Goal: Task Accomplishment & Management: Use online tool/utility

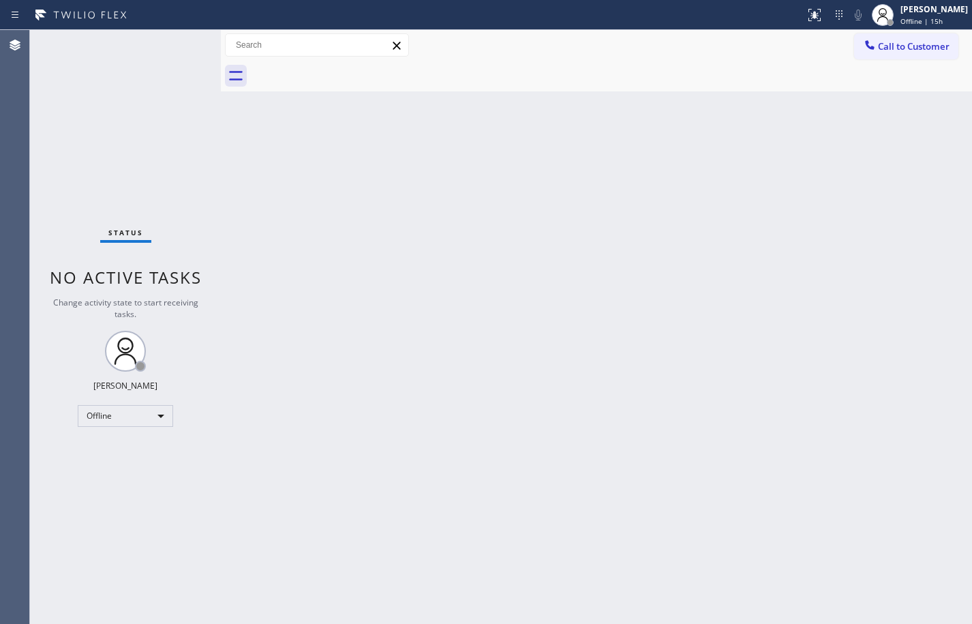
click at [933, 496] on div "Back to Dashboard Change Sender ID Customers Technicians Select a contact Outbo…" at bounding box center [596, 327] width 751 height 594
click at [960, 18] on div "Offline | 15h" at bounding box center [933, 21] width 67 height 10
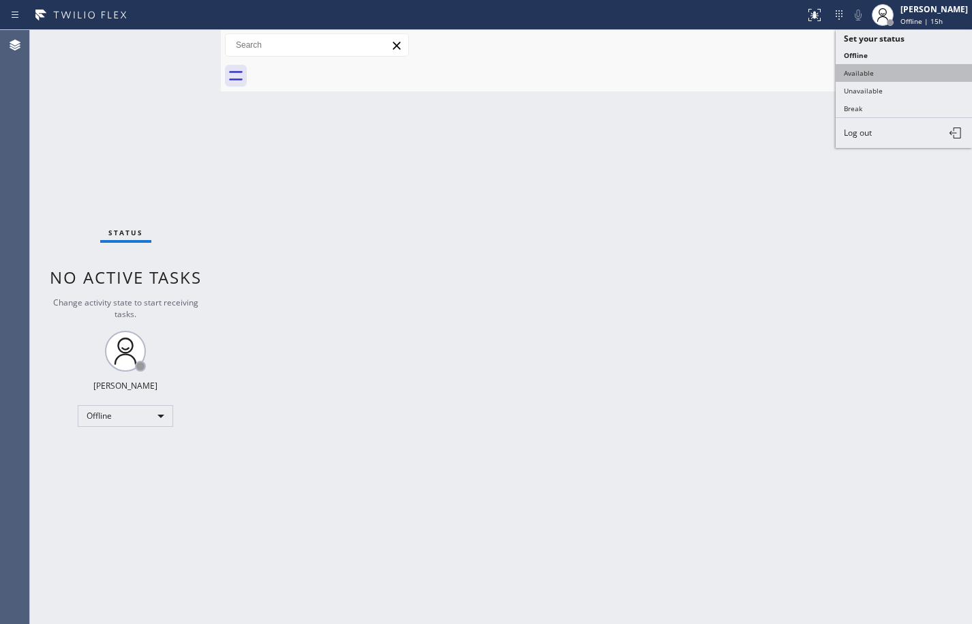
click at [925, 72] on button "Available" at bounding box center [904, 73] width 136 height 18
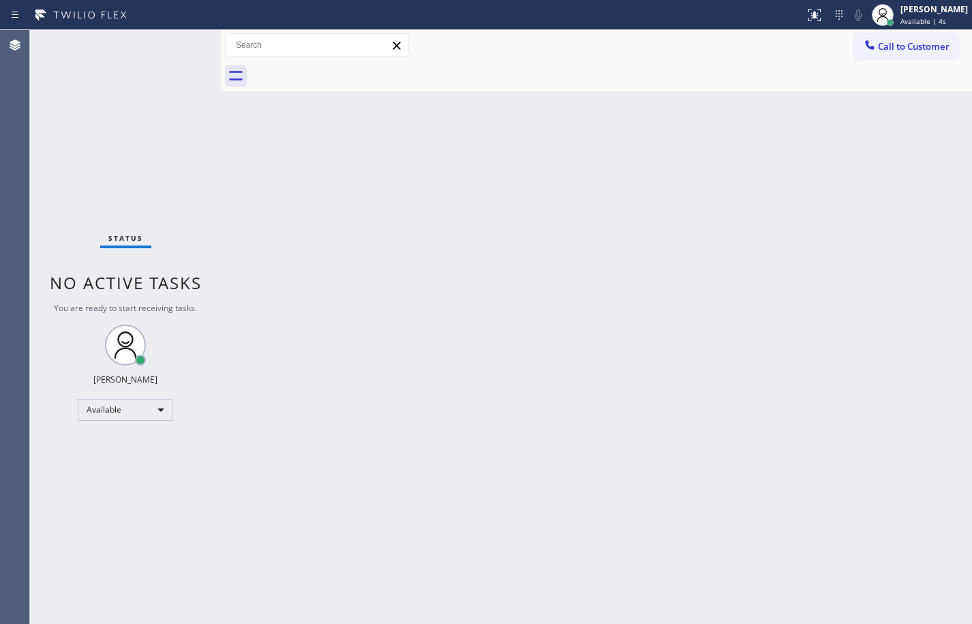
click at [73, 86] on div "Status No active tasks You are ready to start receiving tasks. Sean Louis Atano…" at bounding box center [125, 327] width 191 height 594
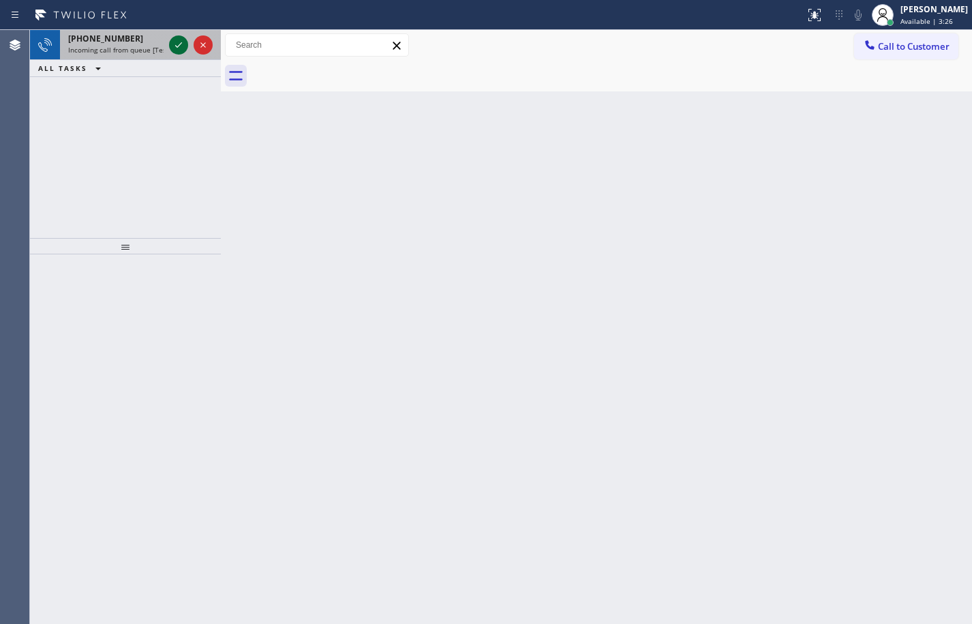
click at [174, 45] on icon at bounding box center [178, 45] width 16 height 16
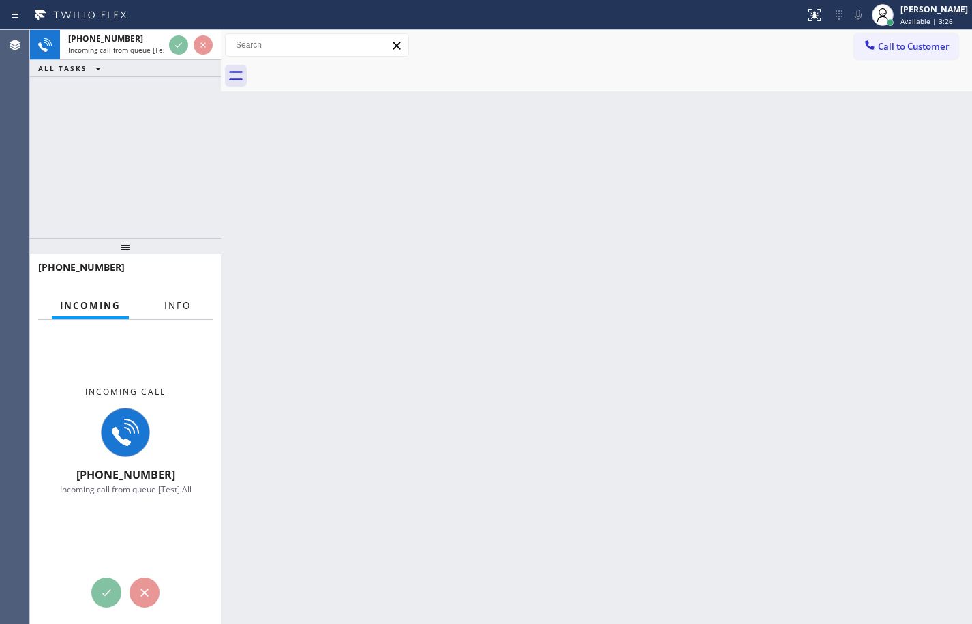
click at [170, 298] on button "Info" at bounding box center [177, 305] width 43 height 27
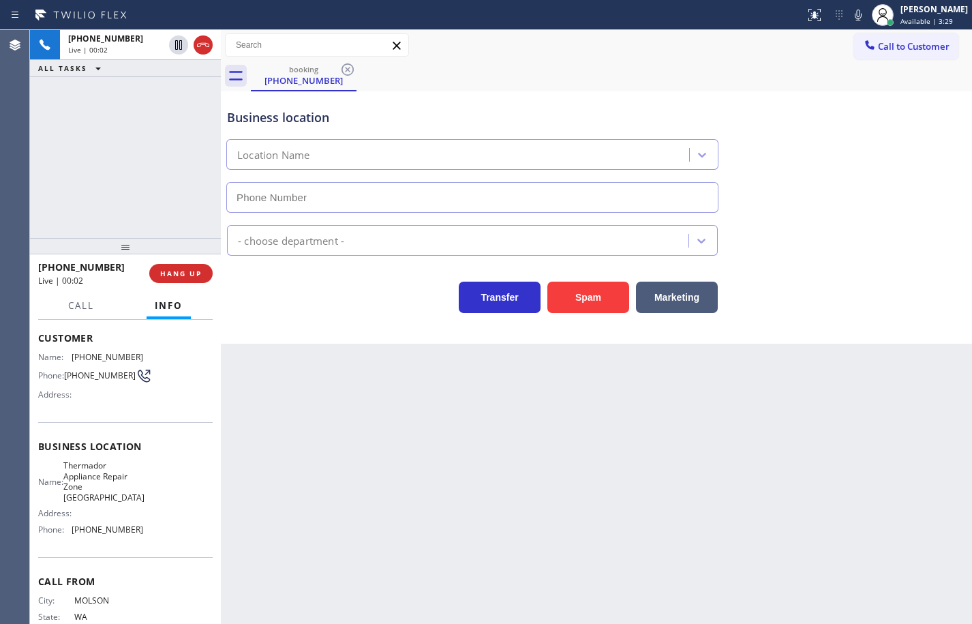
scroll to position [103, 0]
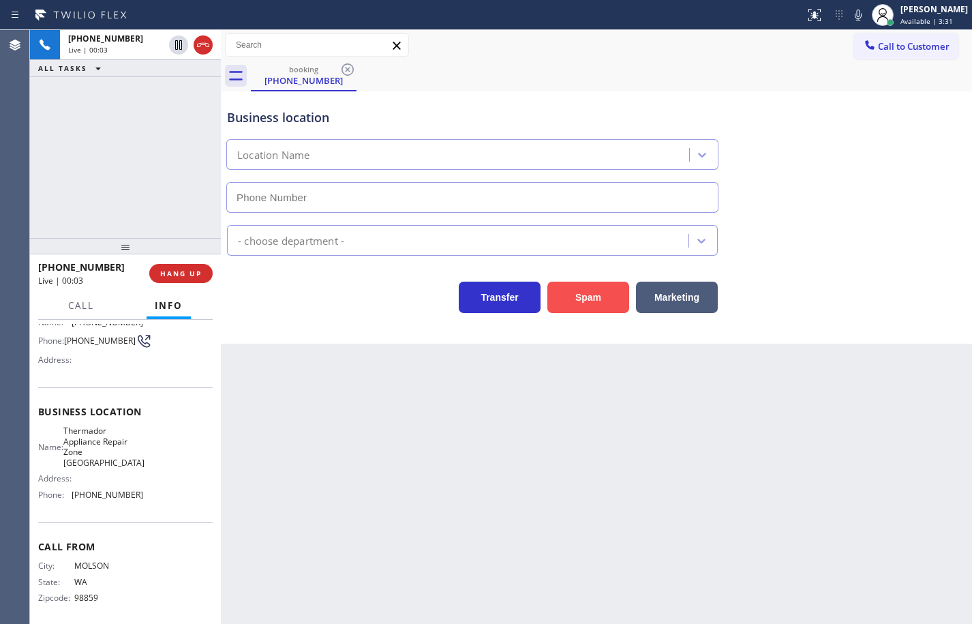
click at [596, 293] on button "Spam" at bounding box center [588, 296] width 82 height 31
click at [604, 298] on button "Spam" at bounding box center [588, 296] width 82 height 31
click at [607, 299] on button "Spam" at bounding box center [588, 296] width 82 height 31
click at [196, 277] on span "HANG UP" at bounding box center [181, 274] width 42 height 10
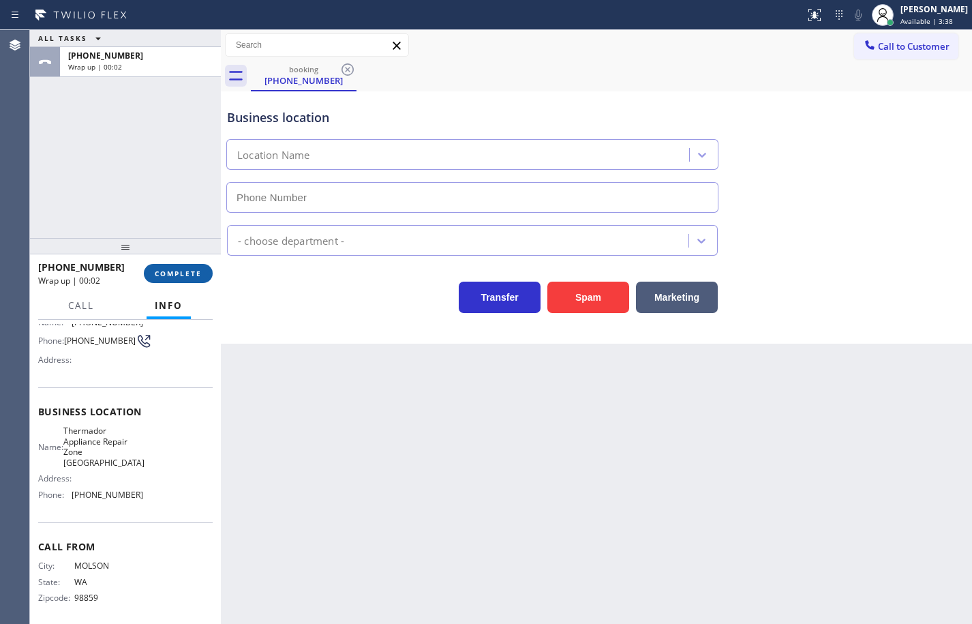
click at [206, 271] on button "COMPLETE" at bounding box center [178, 273] width 69 height 19
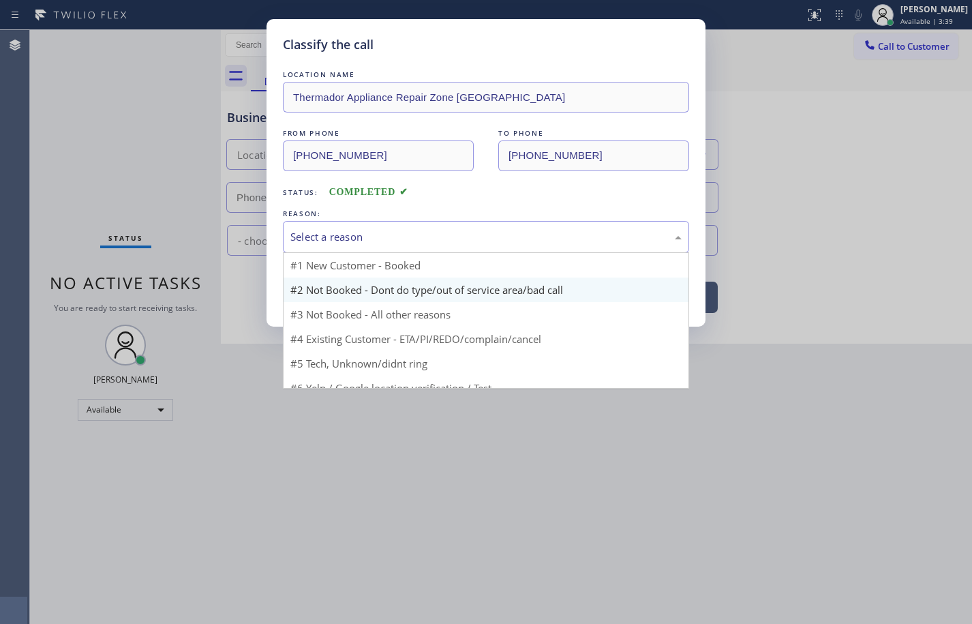
drag, startPoint x: 448, startPoint y: 236, endPoint x: 313, endPoint y: 279, distance: 142.3
click at [447, 236] on div "Select a reason" at bounding box center [485, 237] width 391 height 16
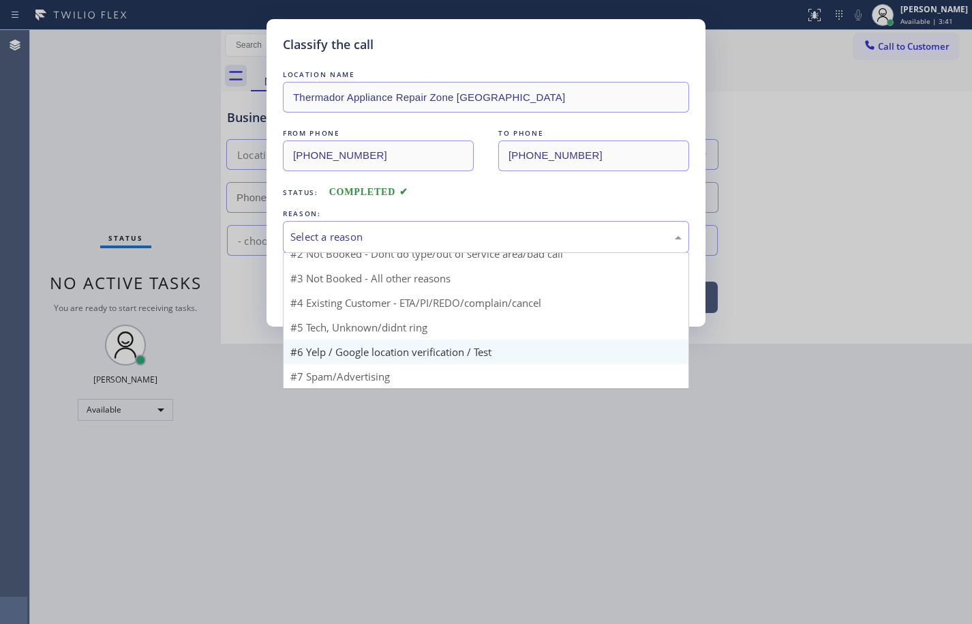
scroll to position [37, 0]
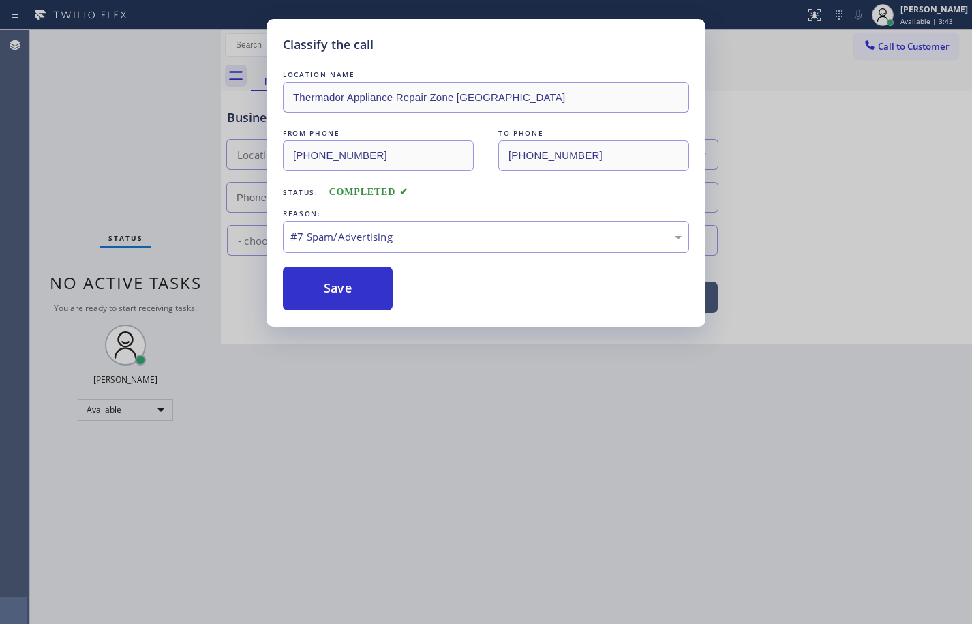
click at [370, 372] on div "Classify the call LOCATION NAME Thermador Appliance Repair Zone Renton FROM PHO…" at bounding box center [486, 312] width 972 height 624
click at [371, 301] on button "Save" at bounding box center [338, 288] width 110 height 44
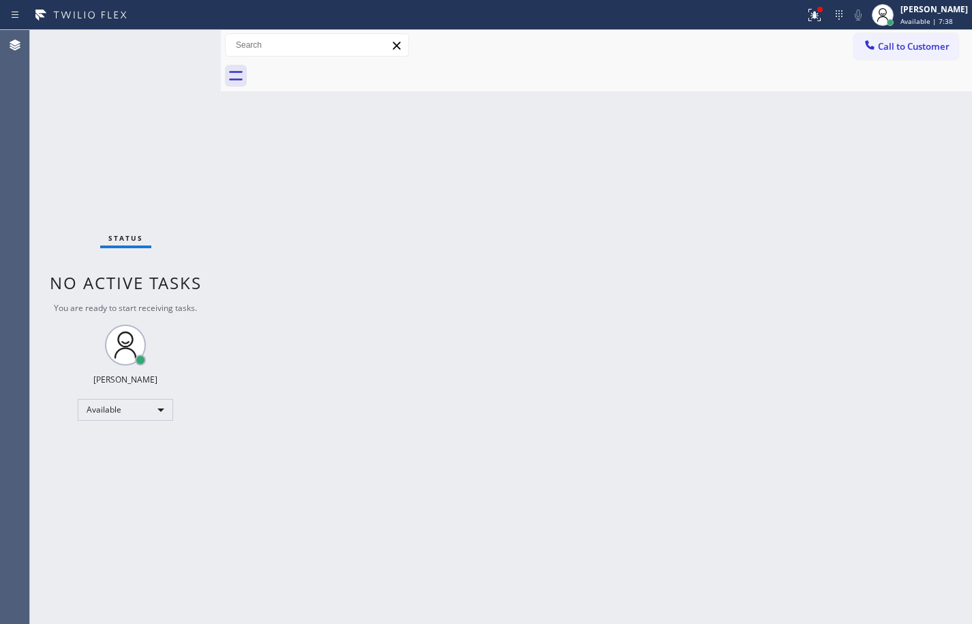
click at [100, 198] on div "Status No active tasks You are ready to start receiving tasks. Sean Louis Atano…" at bounding box center [125, 327] width 191 height 594
click at [959, 247] on div "Back to Dashboard Change Sender ID Customers Technicians Select a contact Outbo…" at bounding box center [596, 327] width 751 height 594
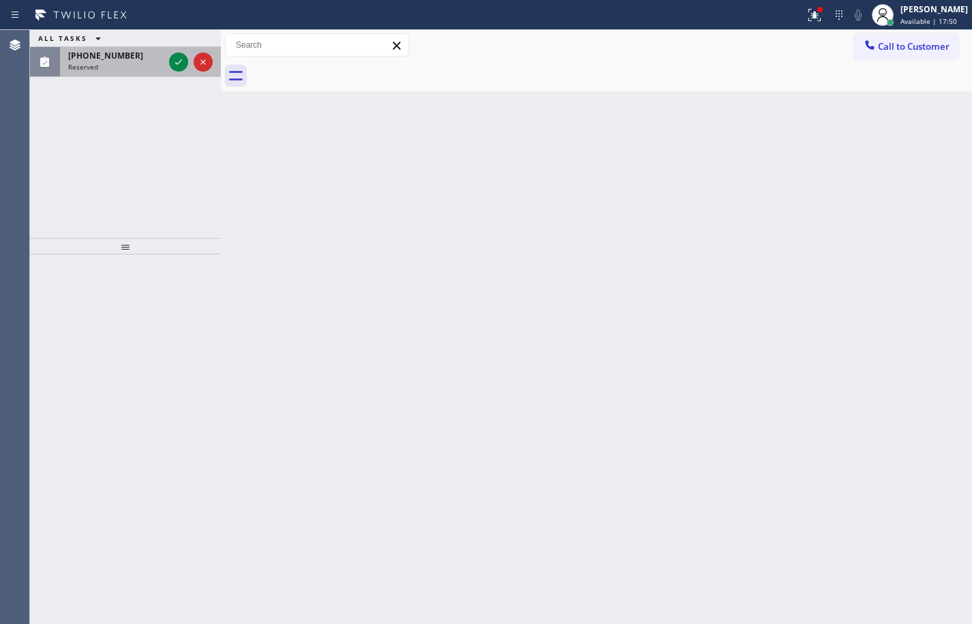
click at [115, 52] on span "(206) 260-8095" at bounding box center [105, 56] width 75 height 12
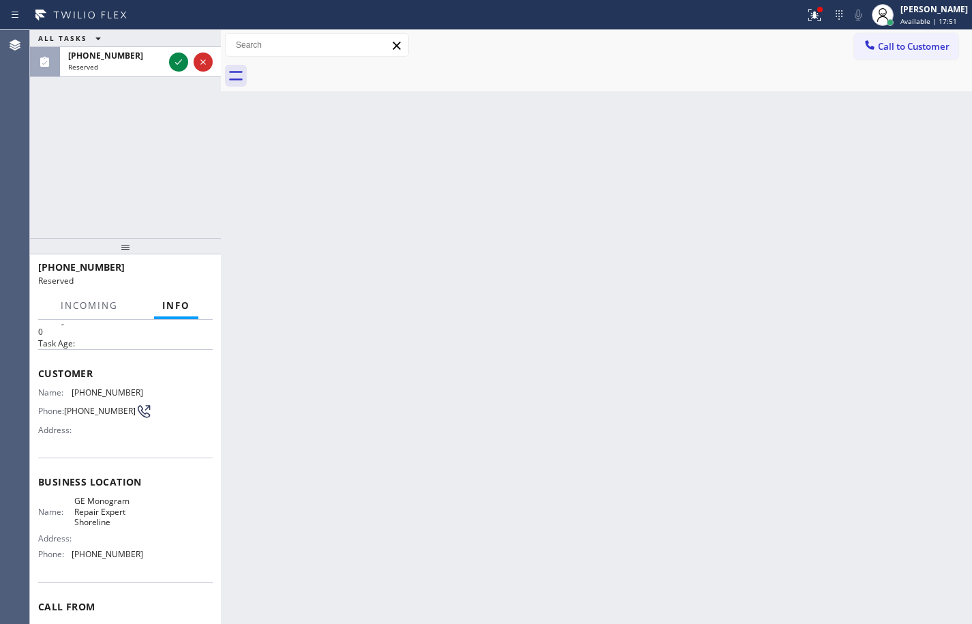
scroll to position [114, 0]
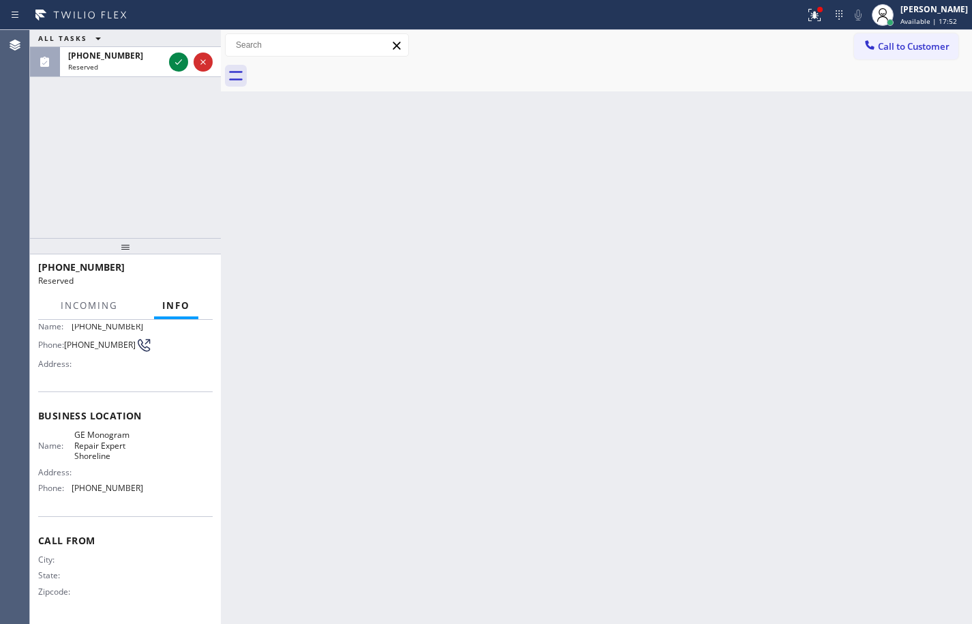
click at [138, 500] on div "Business location Name: GE Monogram Repair Expert Shoreline Address: Phone: (20…" at bounding box center [125, 453] width 174 height 124
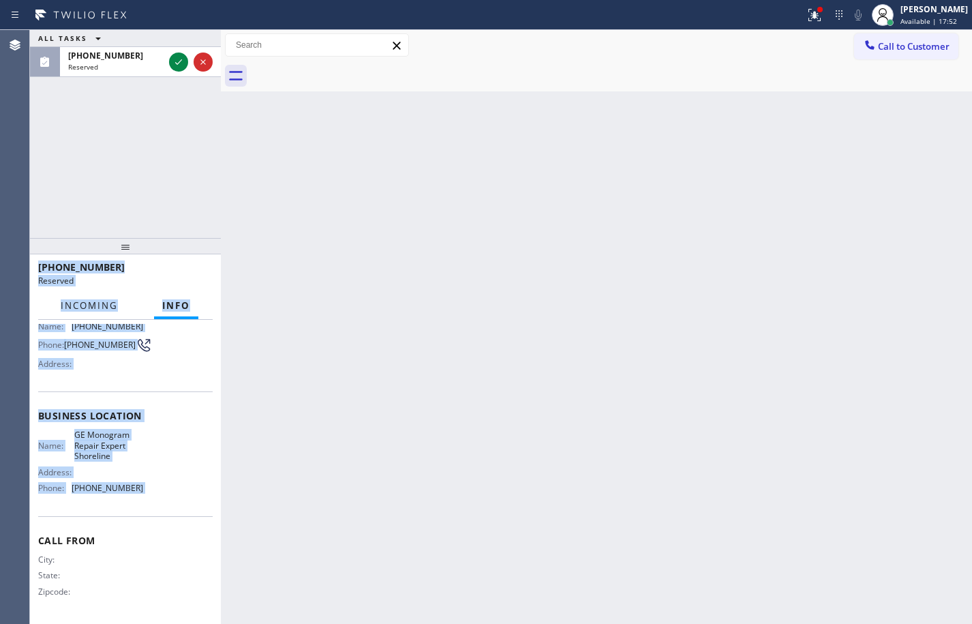
scroll to position [0, 0]
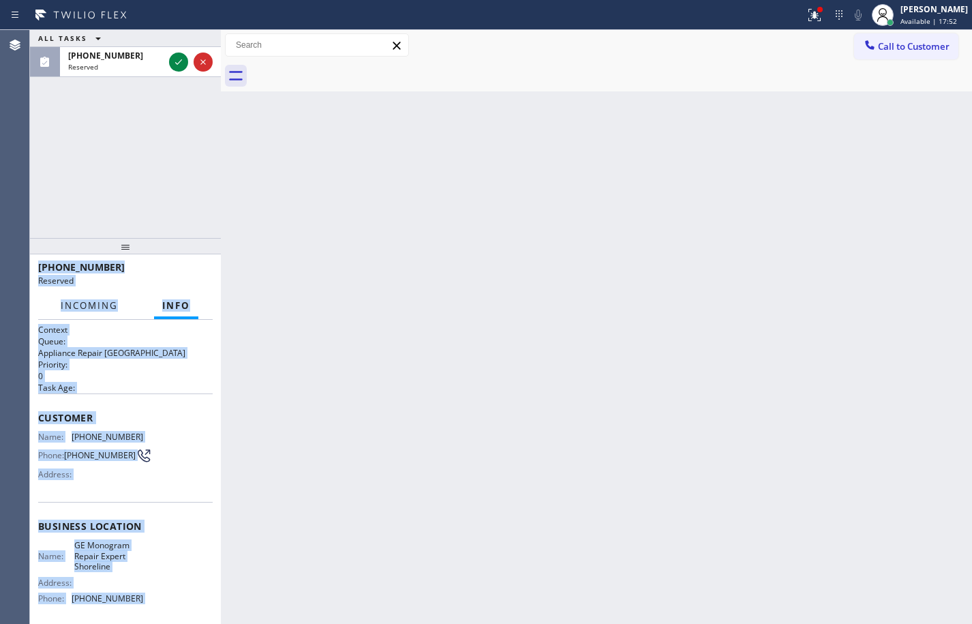
drag, startPoint x: 138, startPoint y: 500, endPoint x: 63, endPoint y: 296, distance: 216.5
click at [67, 281] on div "(206) 260-8095 Reserved Incoming Info (206) 260-8095 Reserved Context Queue: Ap…" at bounding box center [125, 438] width 191 height 369
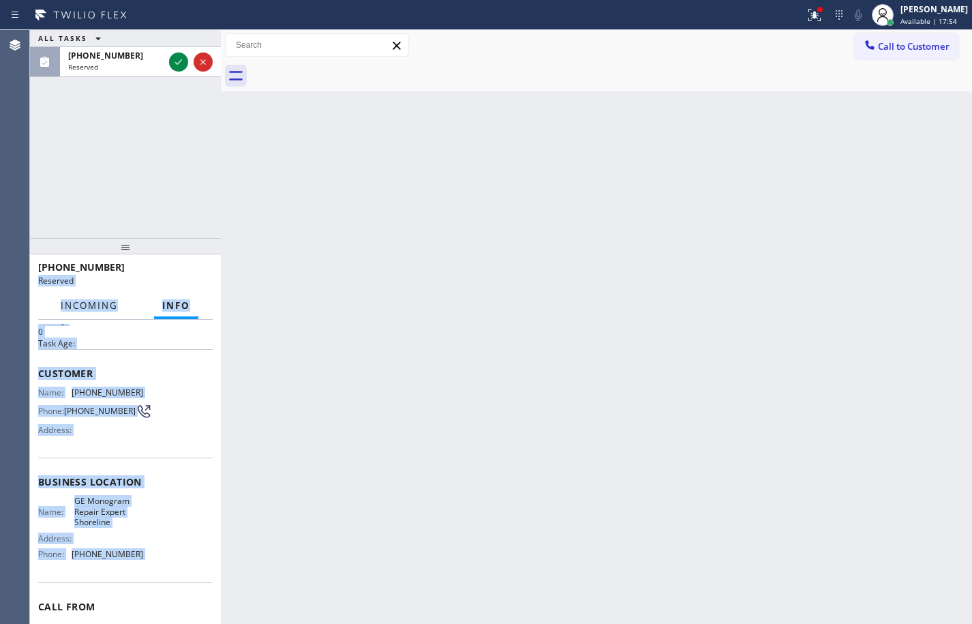
scroll to position [68, 0]
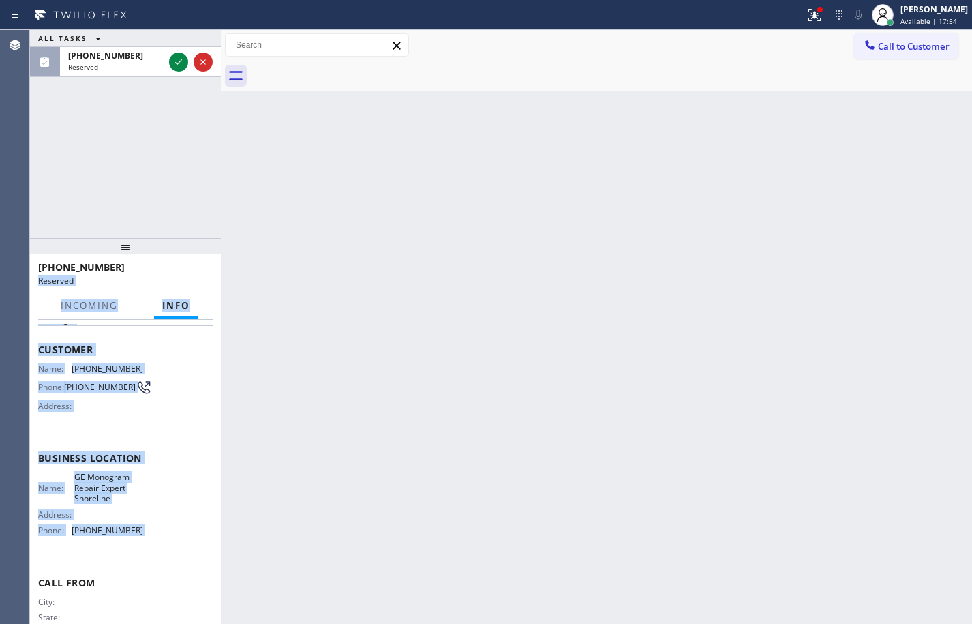
drag, startPoint x: 143, startPoint y: 487, endPoint x: 151, endPoint y: 531, distance: 44.4
click at [143, 488] on div "Name: GE Monogram Repair Expert Shoreline Address: Phone: (206) 312-8223" at bounding box center [125, 506] width 174 height 69
click at [153, 536] on div "Name: GE Monogram Repair Expert Shoreline Address: Phone: (206) 312-8223" at bounding box center [125, 506] width 174 height 69
click at [151, 547] on div "Business location Name: GE Monogram Repair Expert Shoreline Address: Phone: (20…" at bounding box center [125, 495] width 174 height 124
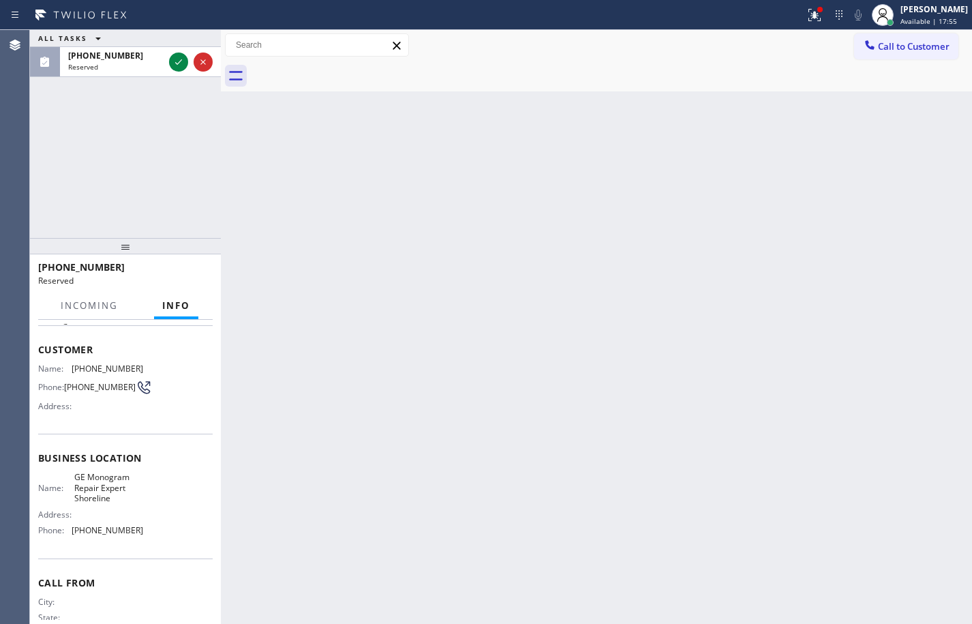
click at [153, 540] on div "Name: GE Monogram Repair Expert Shoreline Address: Phone: (206) 312-8223" at bounding box center [125, 506] width 174 height 69
click at [150, 553] on div "Business location Name: GE Monogram Repair Expert Shoreline Address: Phone: (20…" at bounding box center [125, 495] width 174 height 124
drag, startPoint x: 144, startPoint y: 545, endPoint x: 130, endPoint y: 500, distance: 47.2
click at [142, 539] on div "Name: GE Monogram Repair Expert Shoreline Address: Phone: (206) 312-8223" at bounding box center [125, 506] width 174 height 69
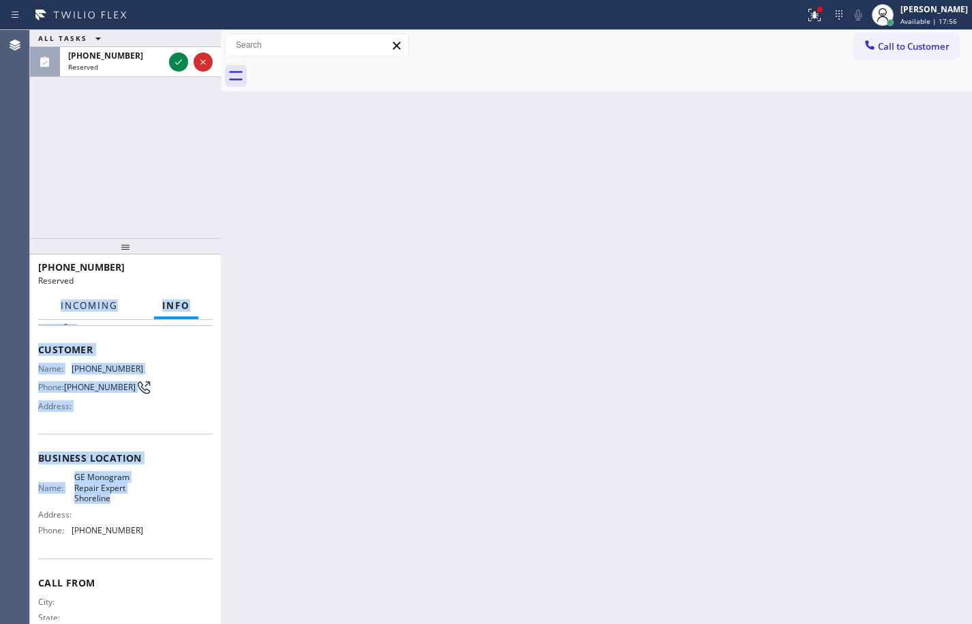
scroll to position [0, 0]
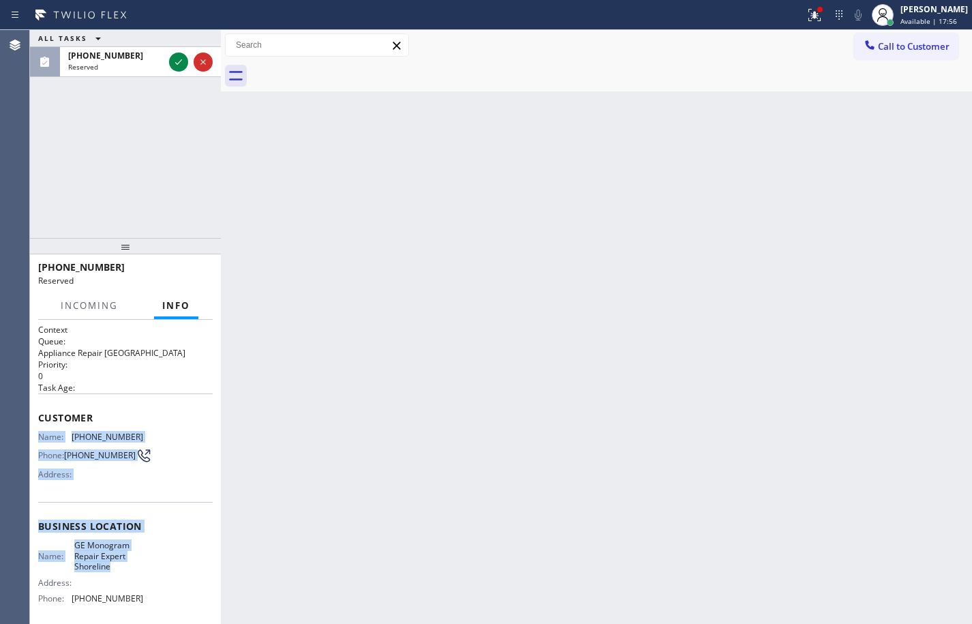
drag, startPoint x: 130, startPoint y: 500, endPoint x: 38, endPoint y: 429, distance: 116.6
click at [38, 429] on div "Context Queue: Appliance Repair High End Priority: 0 Task Age: Customer Name: (…" at bounding box center [125, 527] width 174 height 406
click at [184, 61] on icon at bounding box center [178, 62] width 16 height 16
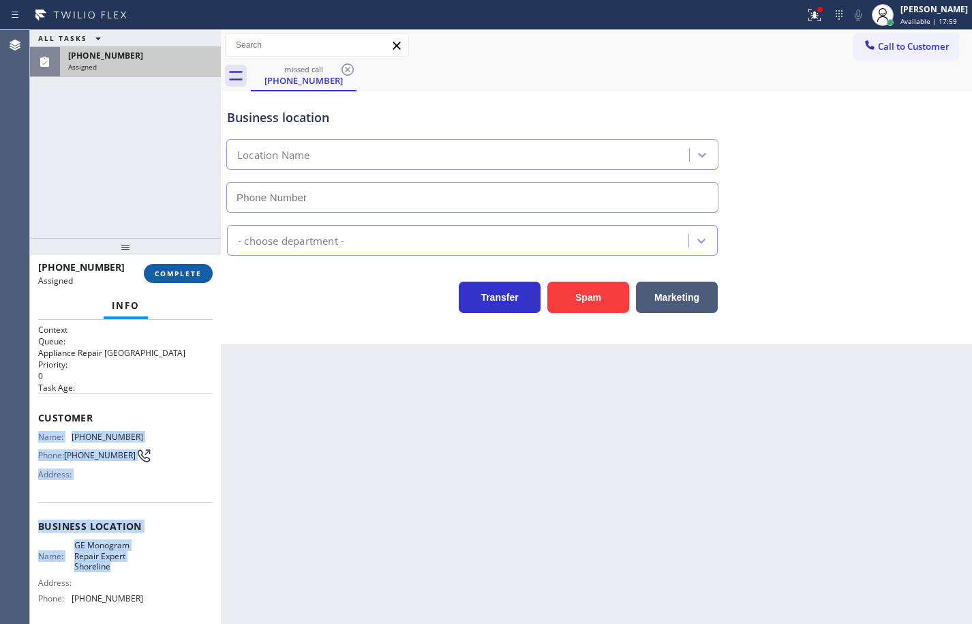
type input "(206) 312-8223"
click at [204, 273] on button "COMPLETE" at bounding box center [178, 273] width 69 height 19
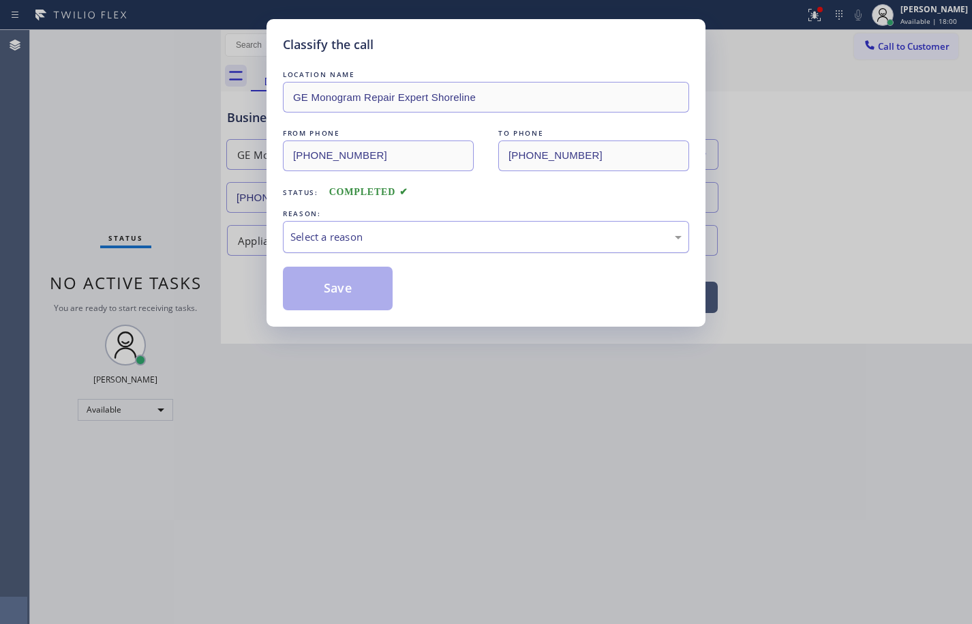
click at [369, 243] on div "Select a reason" at bounding box center [485, 237] width 391 height 16
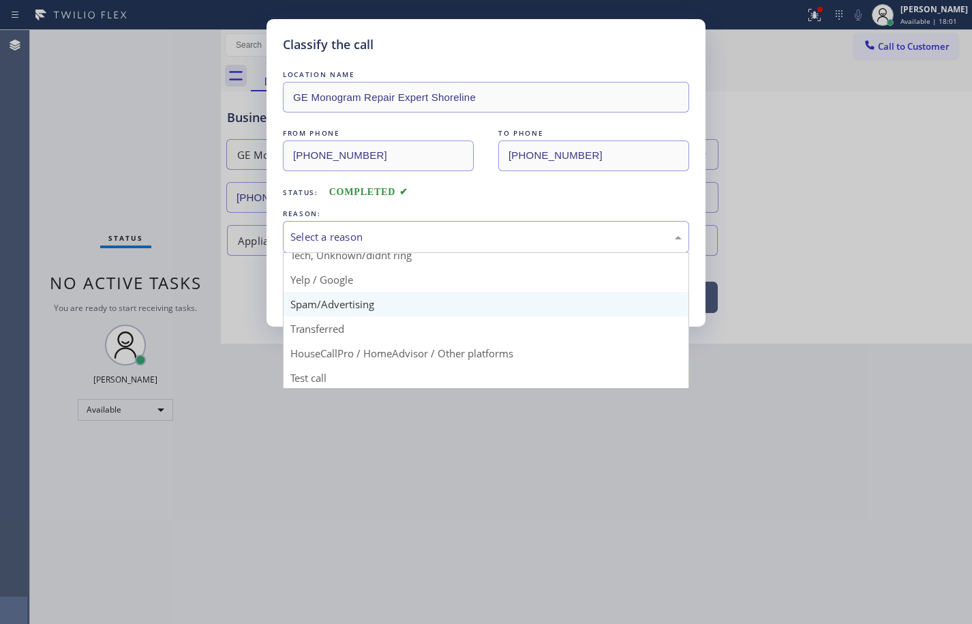
scroll to position [86, 0]
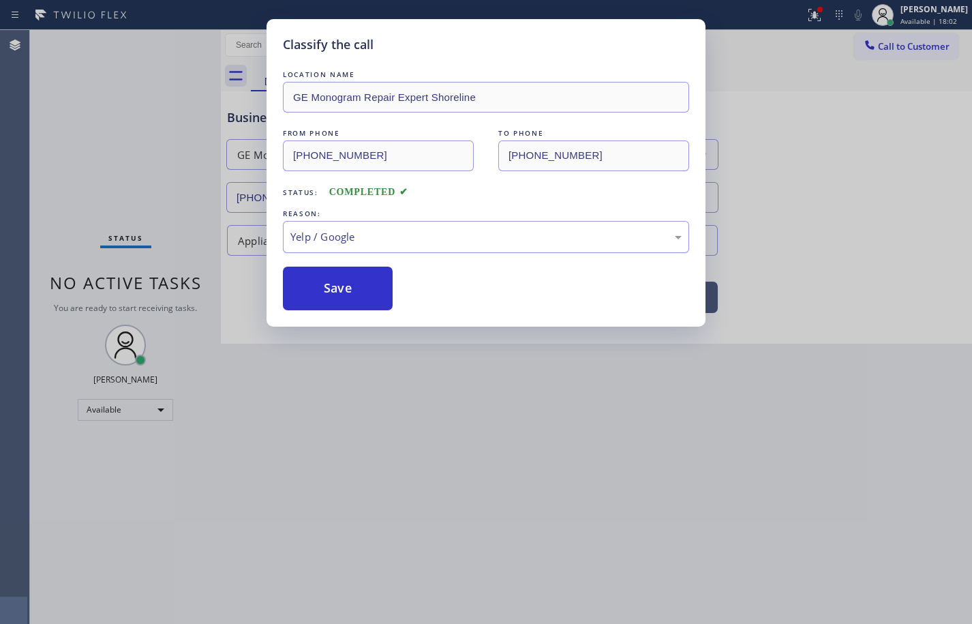
click at [380, 241] on div "Yelp / Google" at bounding box center [485, 237] width 391 height 16
click at [365, 284] on button "Save" at bounding box center [338, 288] width 110 height 44
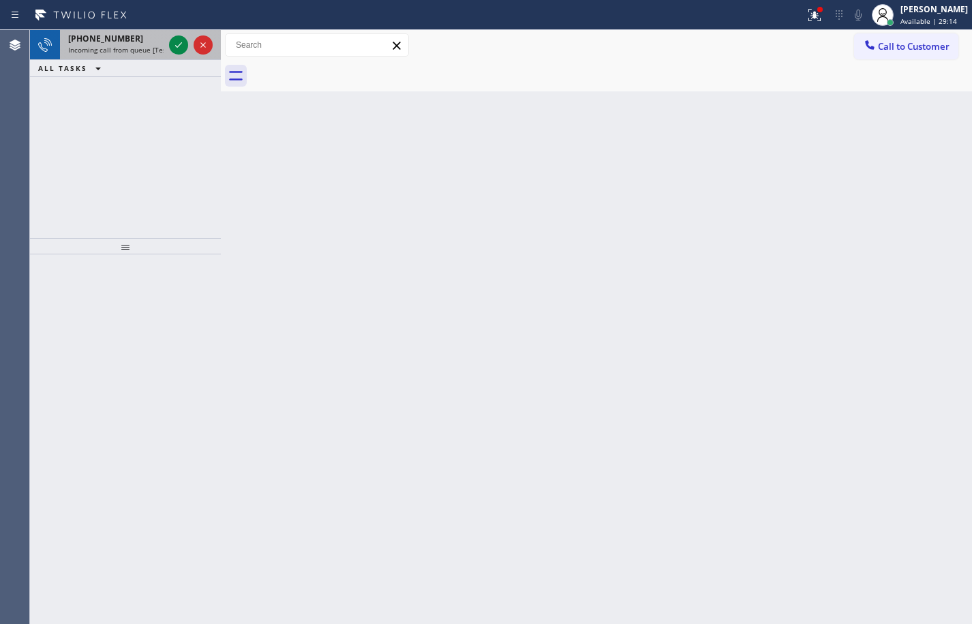
click at [106, 44] on div "+15108497687 Incoming call from queue [Test] All" at bounding box center [113, 45] width 106 height 30
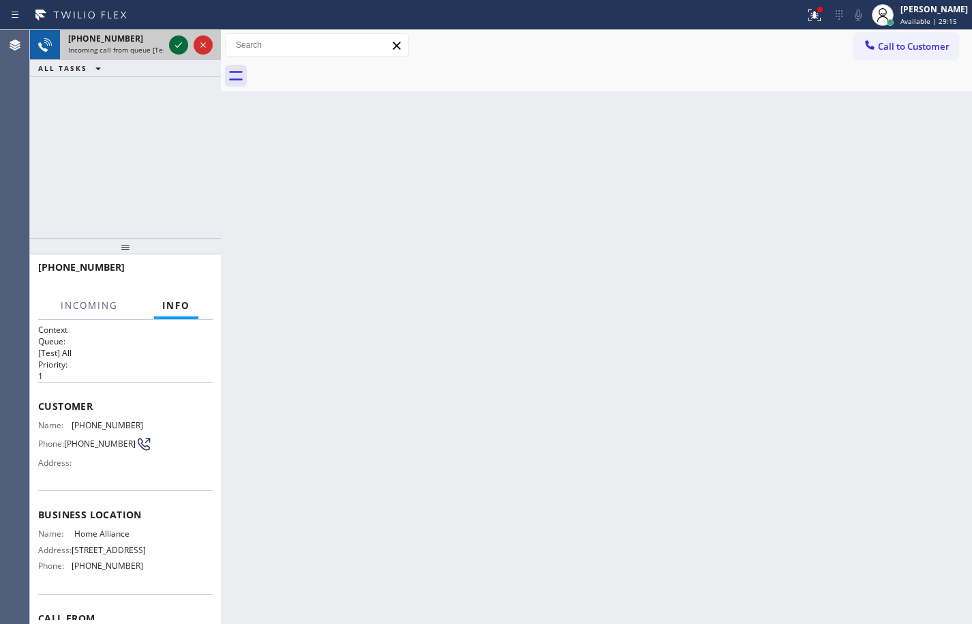
click at [176, 42] on icon at bounding box center [178, 45] width 16 height 16
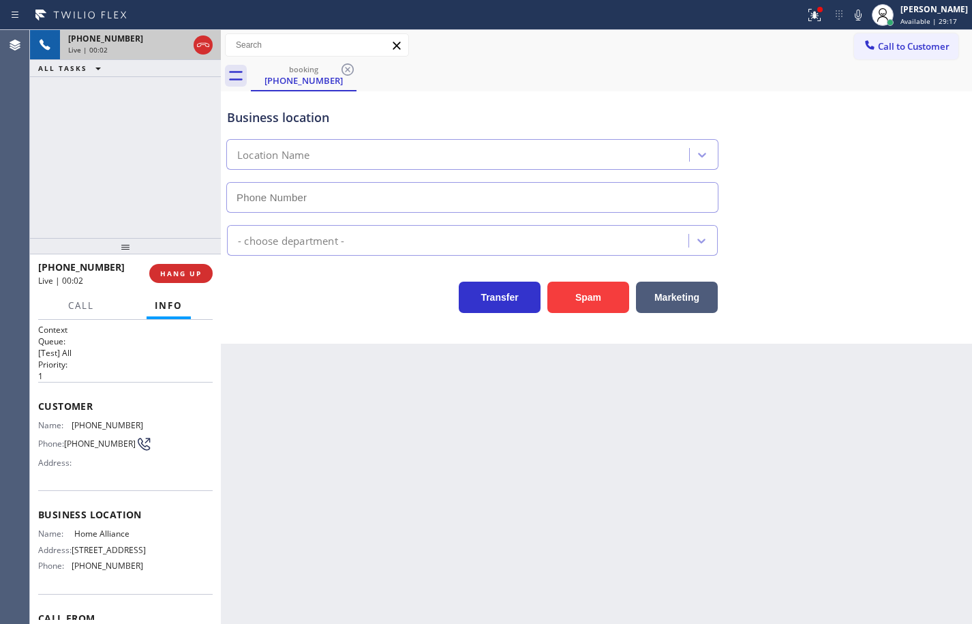
type input "(877) 777-0796"
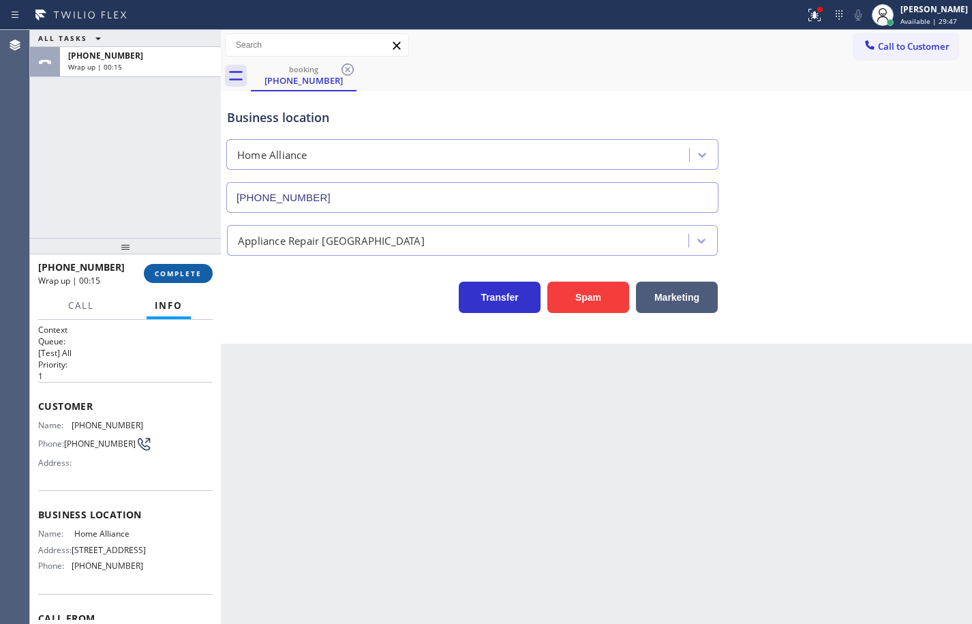
click at [171, 273] on span "COMPLETE" at bounding box center [178, 274] width 47 height 10
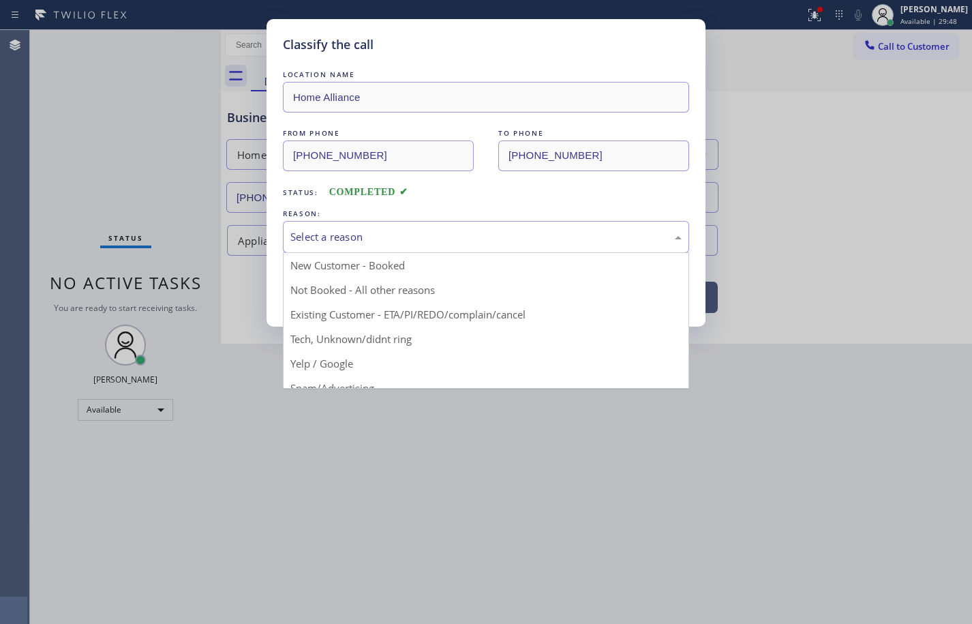
click at [458, 244] on div "Select a reason" at bounding box center [485, 237] width 391 height 16
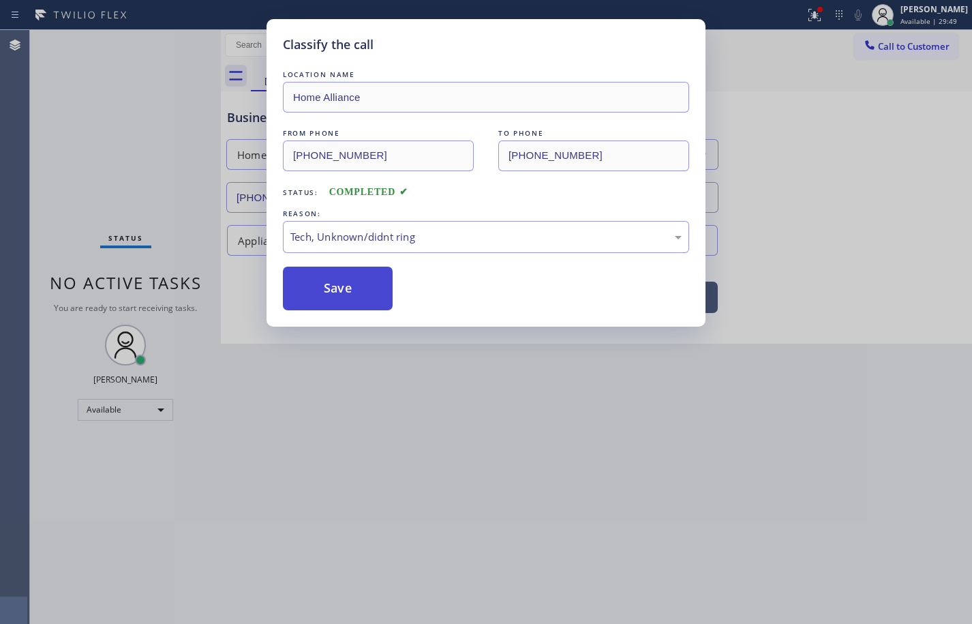
click at [384, 279] on button "Save" at bounding box center [338, 288] width 110 height 44
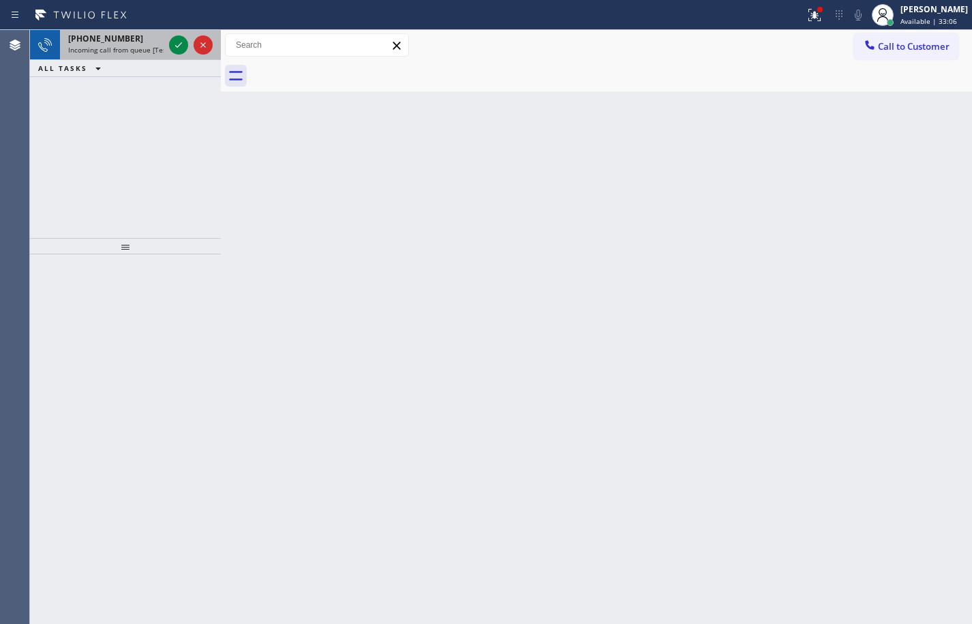
click at [101, 58] on div "+17202610901 Incoming call from queue [Test] All" at bounding box center [113, 45] width 106 height 30
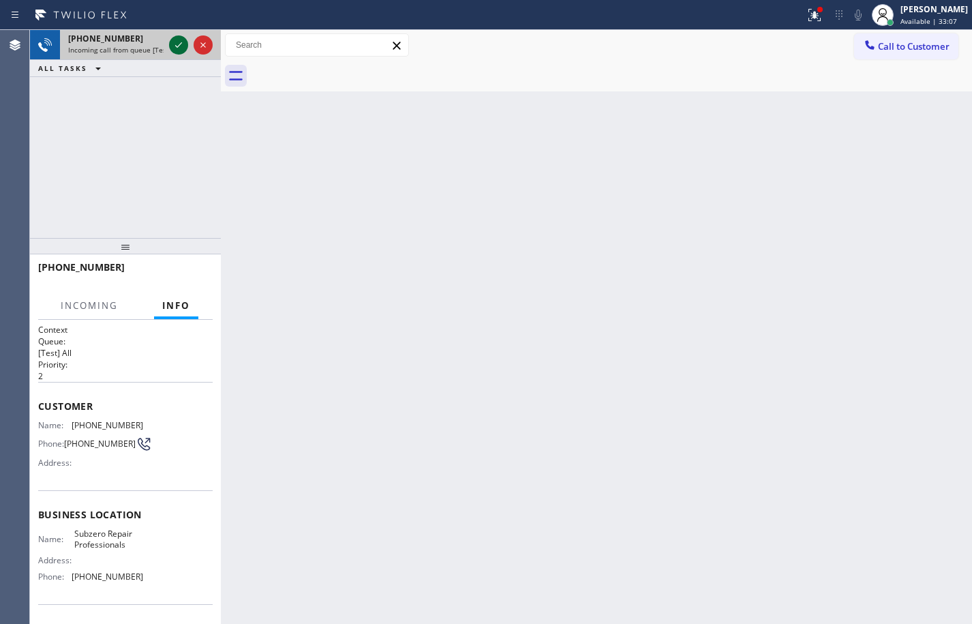
click at [181, 43] on icon at bounding box center [178, 44] width 7 height 5
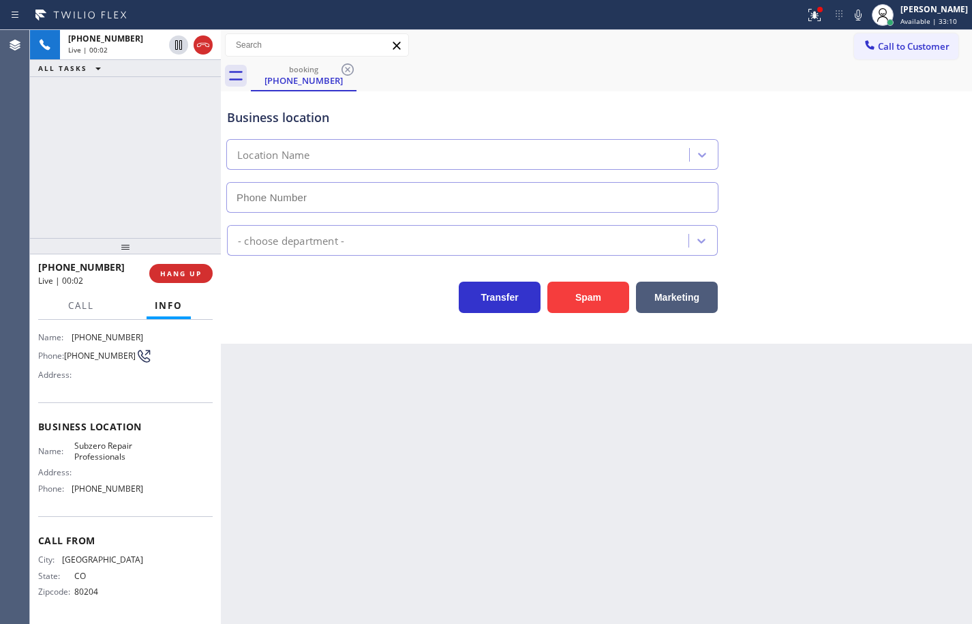
type input "(720) 740-5899"
click at [90, 332] on span "(720) 261-0901" at bounding box center [108, 337] width 72 height 10
copy span "(720) 261-0901"
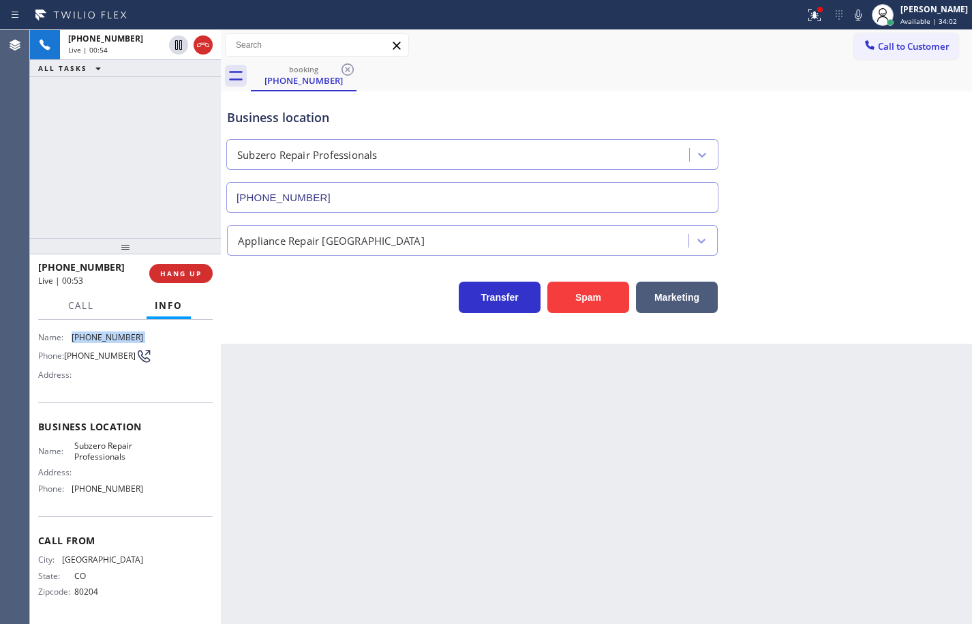
click at [93, 440] on span "Subzero Repair Professionals" at bounding box center [108, 450] width 68 height 21
copy span "Subzero Repair Professionals"
click at [104, 489] on span "(720) 740-5899" at bounding box center [108, 488] width 72 height 10
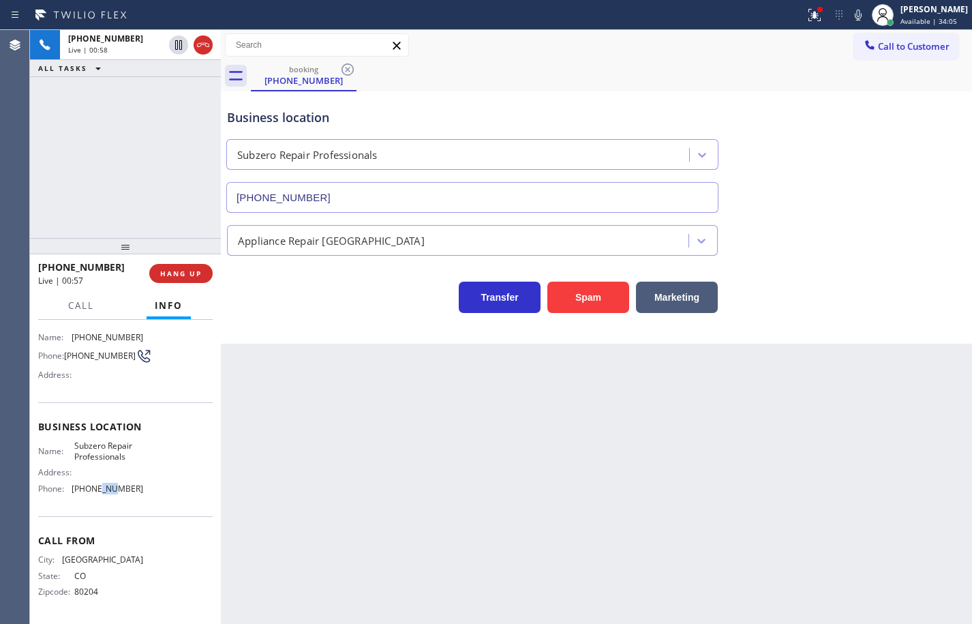
click at [104, 489] on span "(720) 740-5899" at bounding box center [108, 488] width 72 height 10
copy span "(720) 740-5899"
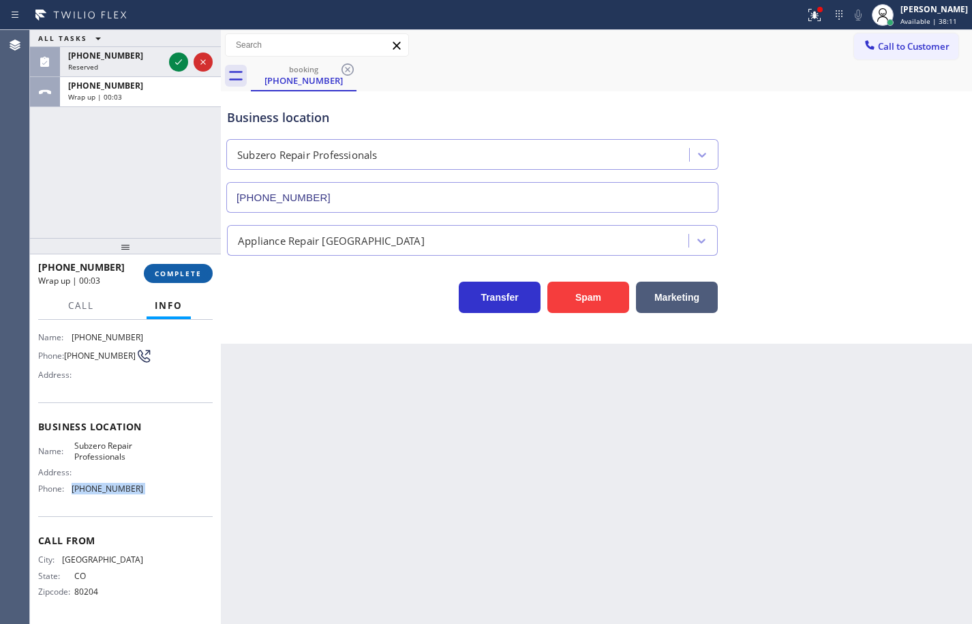
click at [191, 270] on span "COMPLETE" at bounding box center [178, 274] width 47 height 10
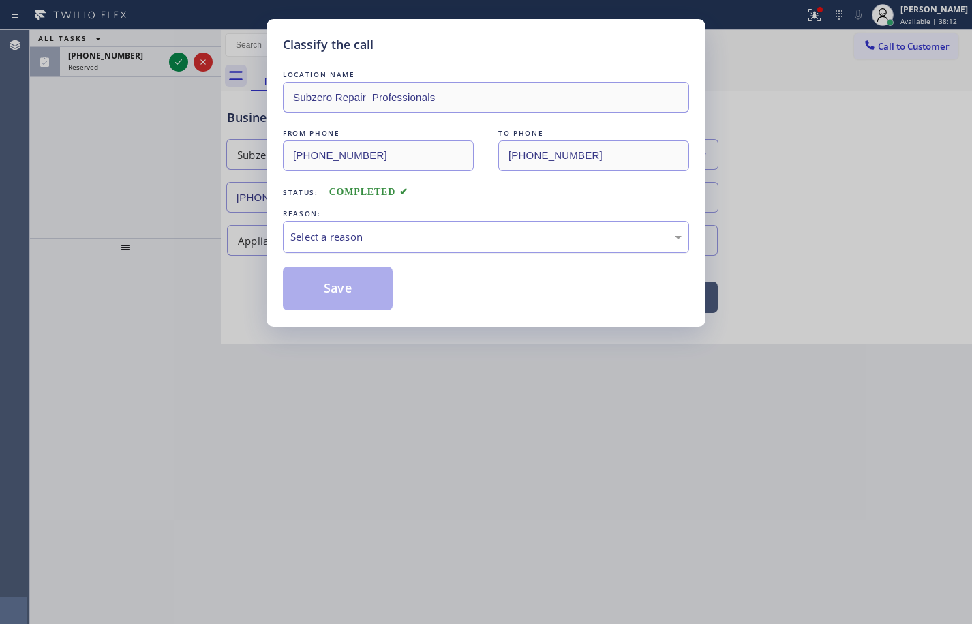
click at [371, 245] on div "Select a reason" at bounding box center [486, 237] width 406 height 32
click at [352, 286] on button "Save" at bounding box center [338, 288] width 110 height 44
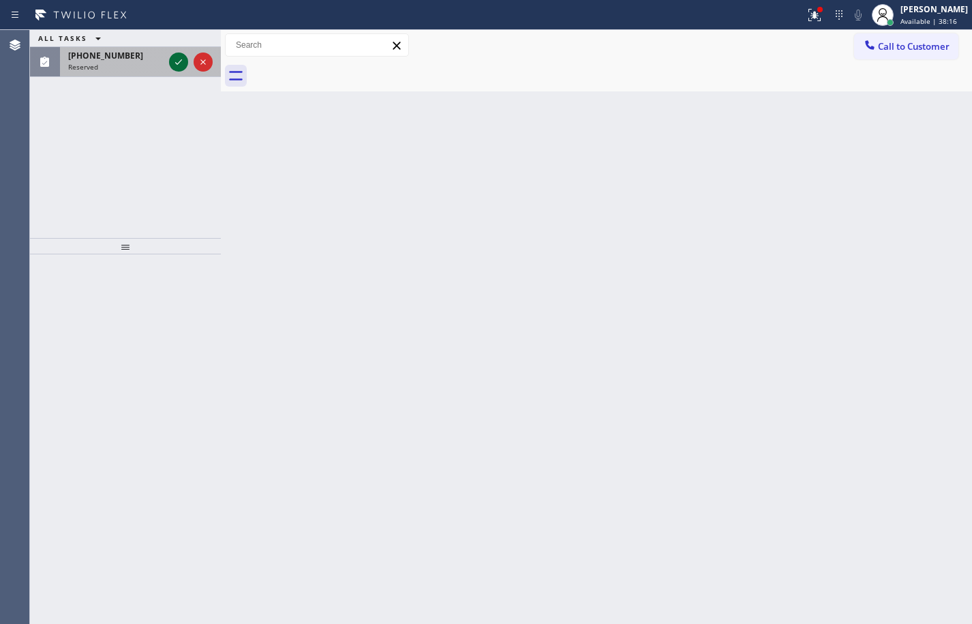
click at [178, 62] on icon at bounding box center [178, 62] width 16 height 16
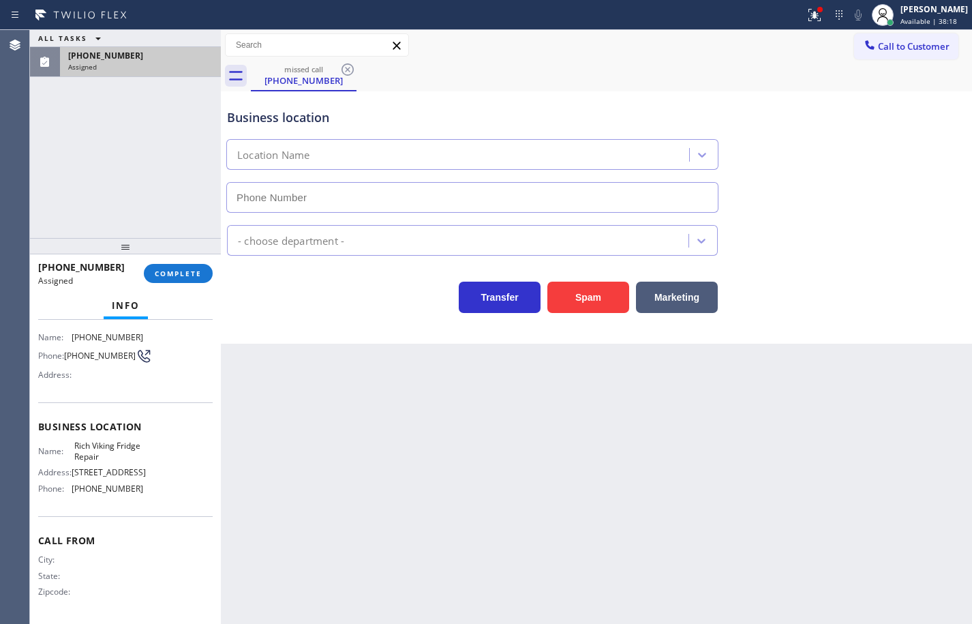
click at [157, 510] on div "Business location Name: Rich Viking Fridge Repair Address: 3062 46th St Phone: …" at bounding box center [125, 459] width 174 height 114
type input "(619) 773-0925"
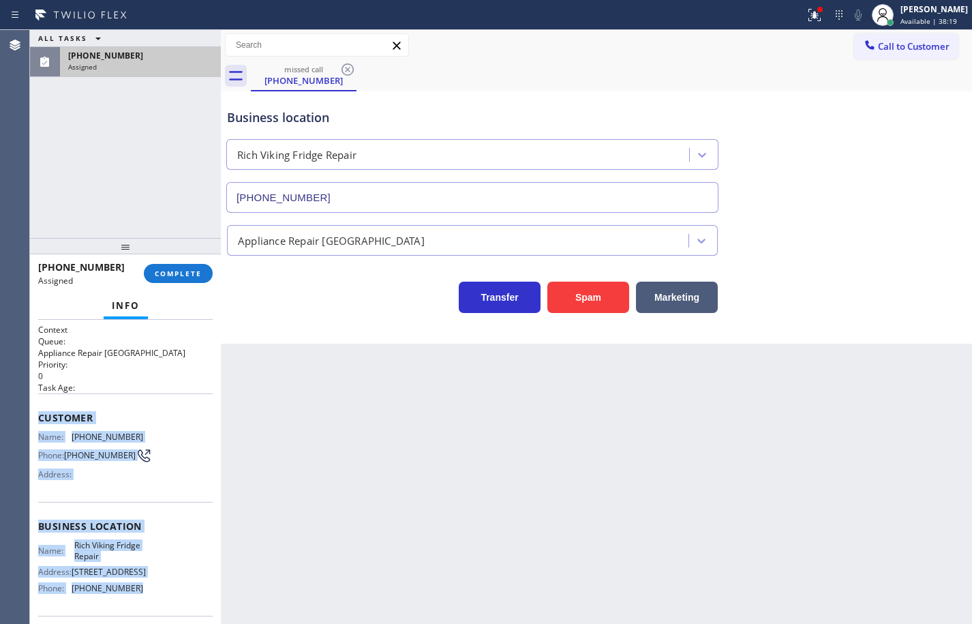
drag, startPoint x: 153, startPoint y: 493, endPoint x: 33, endPoint y: 418, distance: 141.1
click at [33, 418] on div "Context Queue: Appliance Repair High End Priority: 0 Task Age: Customer Name: (…" at bounding box center [125, 472] width 191 height 304
copy div "Customer Name: (619) 496-4599 Phone: (619) 496-4599 Address: Business location …"
click at [194, 276] on span "COMPLETE" at bounding box center [178, 274] width 47 height 10
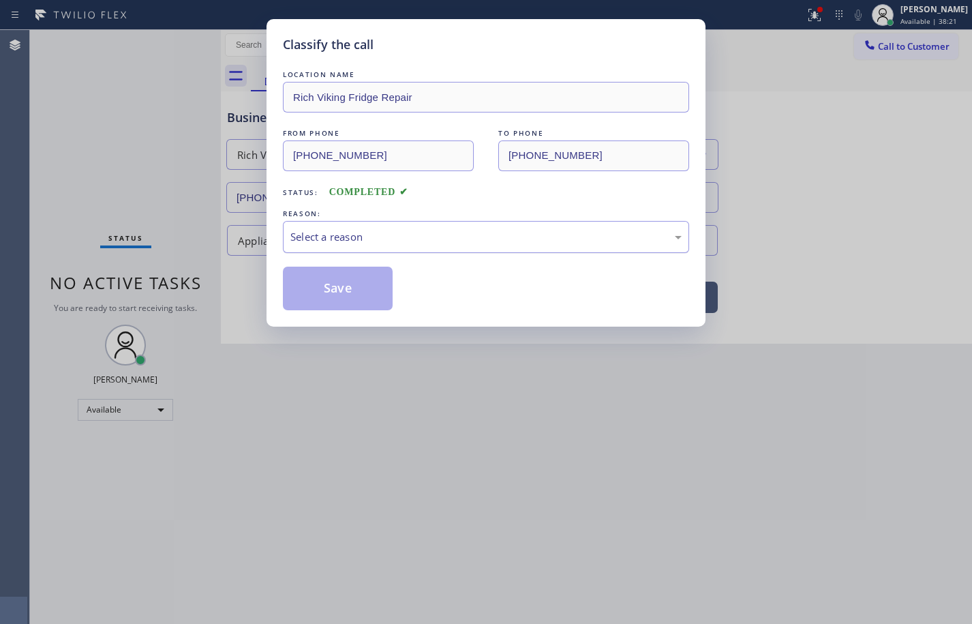
click at [403, 226] on div "Select a reason" at bounding box center [486, 237] width 406 height 32
click at [369, 297] on button "Save" at bounding box center [338, 288] width 110 height 44
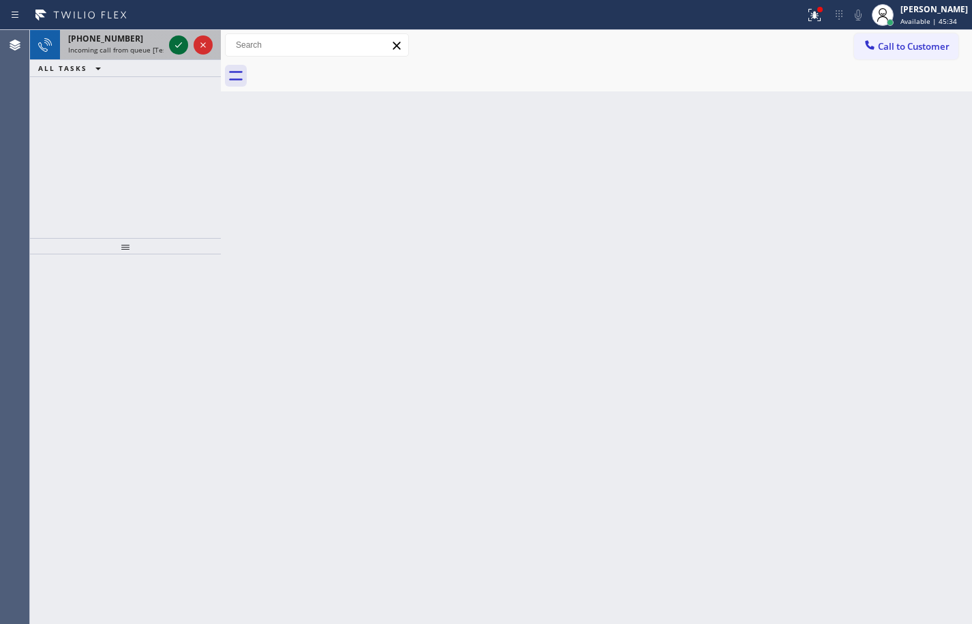
drag, startPoint x: 131, startPoint y: 59, endPoint x: 181, endPoint y: 50, distance: 51.2
click at [132, 55] on div "+12136181417 Incoming call from queue [Test] All" at bounding box center [113, 45] width 106 height 30
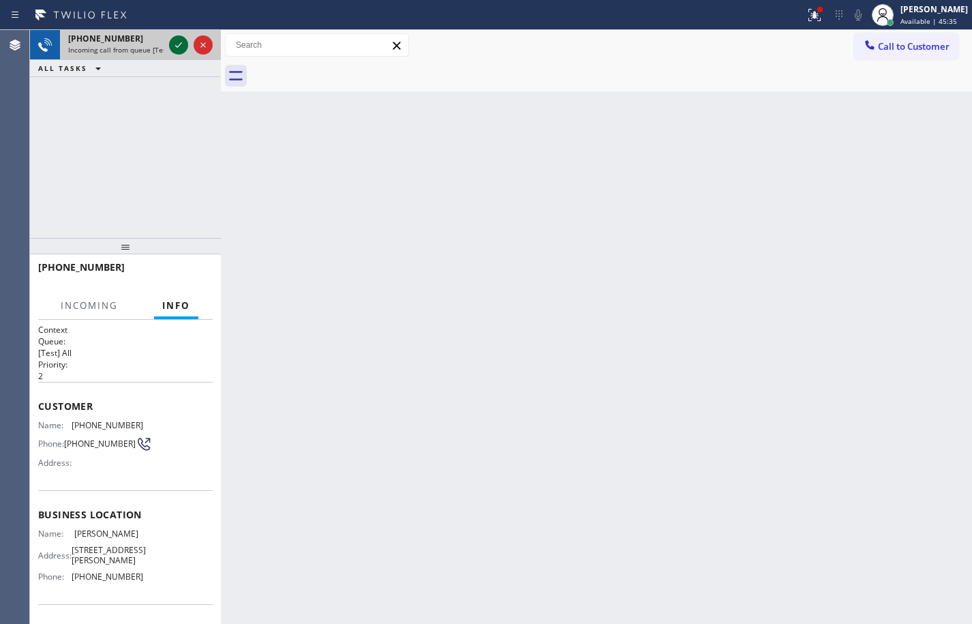
click at [180, 47] on icon at bounding box center [178, 45] width 16 height 16
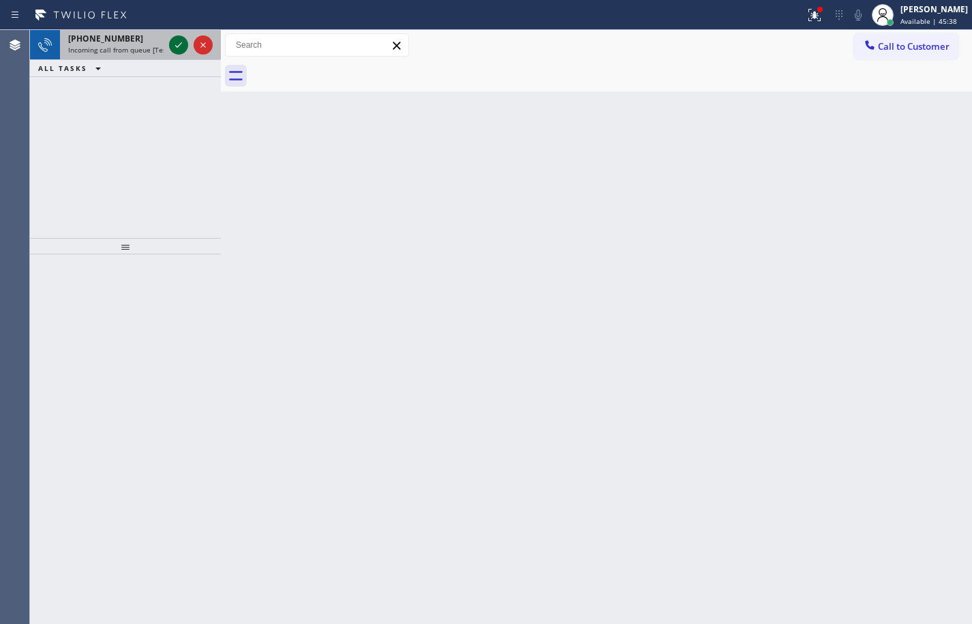
click at [180, 47] on icon at bounding box center [178, 45] width 16 height 16
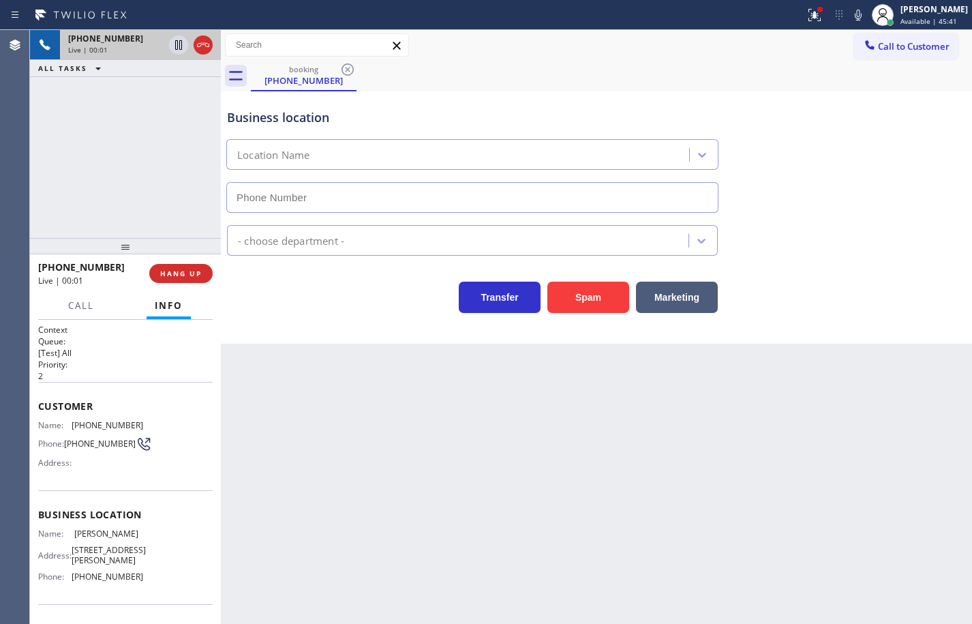
type input "(747) 223-6125"
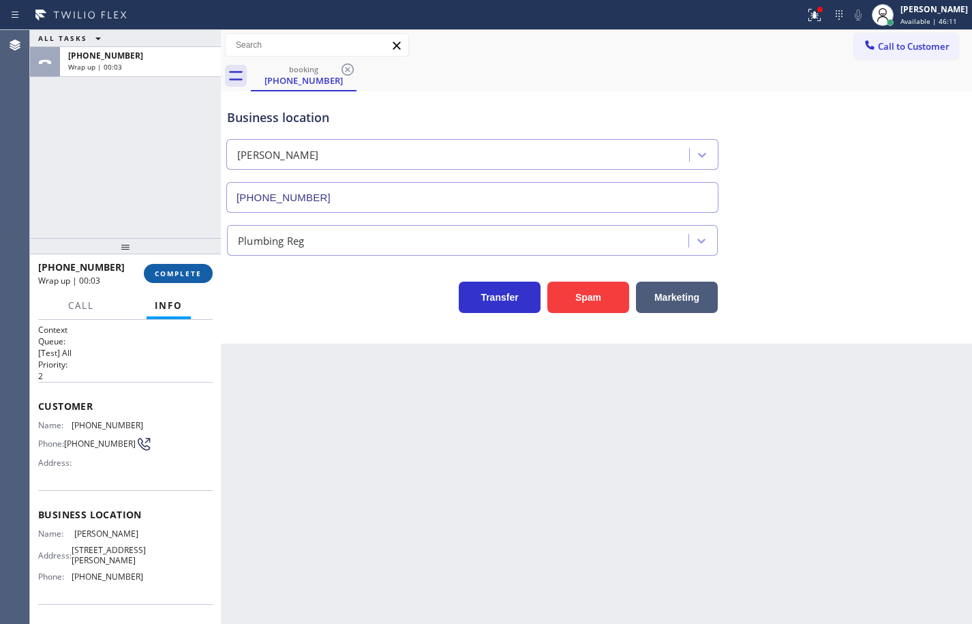
click at [177, 272] on span "COMPLETE" at bounding box center [178, 274] width 47 height 10
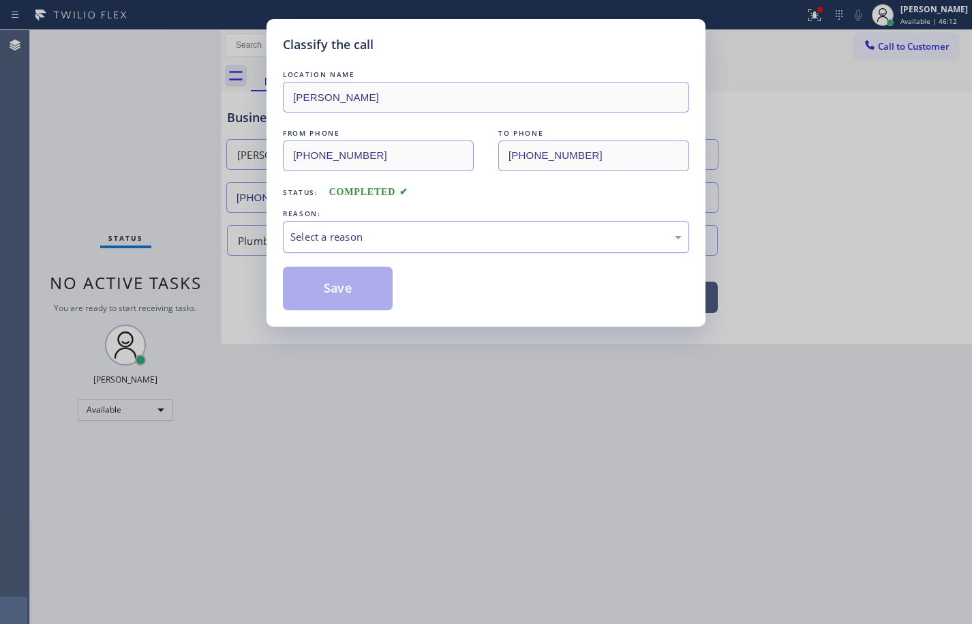
click at [407, 232] on div "Select a reason" at bounding box center [485, 237] width 391 height 16
click at [369, 296] on button "Save" at bounding box center [338, 288] width 110 height 44
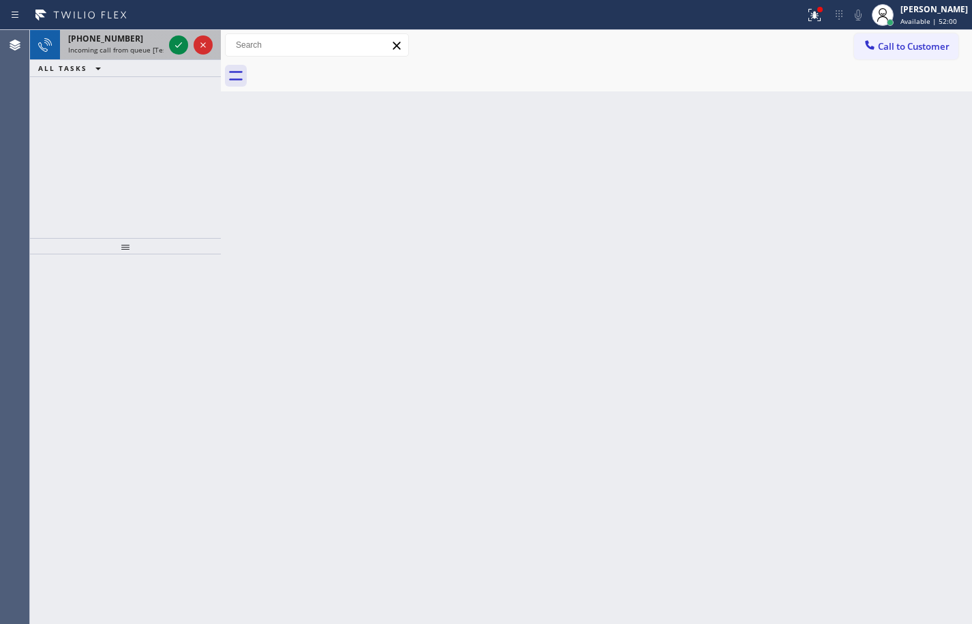
click at [153, 50] on span "Incoming call from queue [Test] All" at bounding box center [124, 50] width 113 height 10
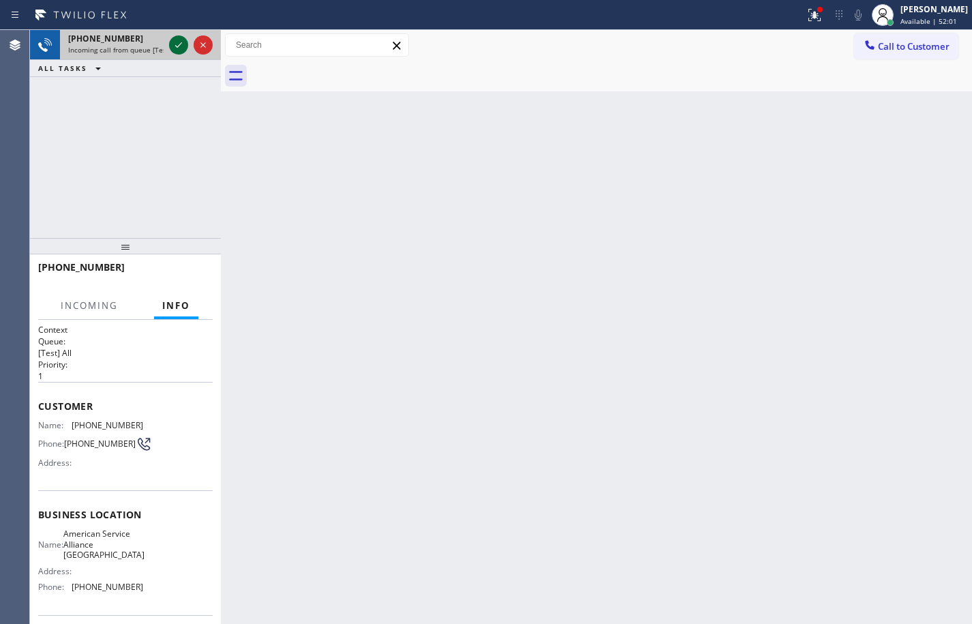
click at [178, 46] on icon at bounding box center [178, 45] width 16 height 16
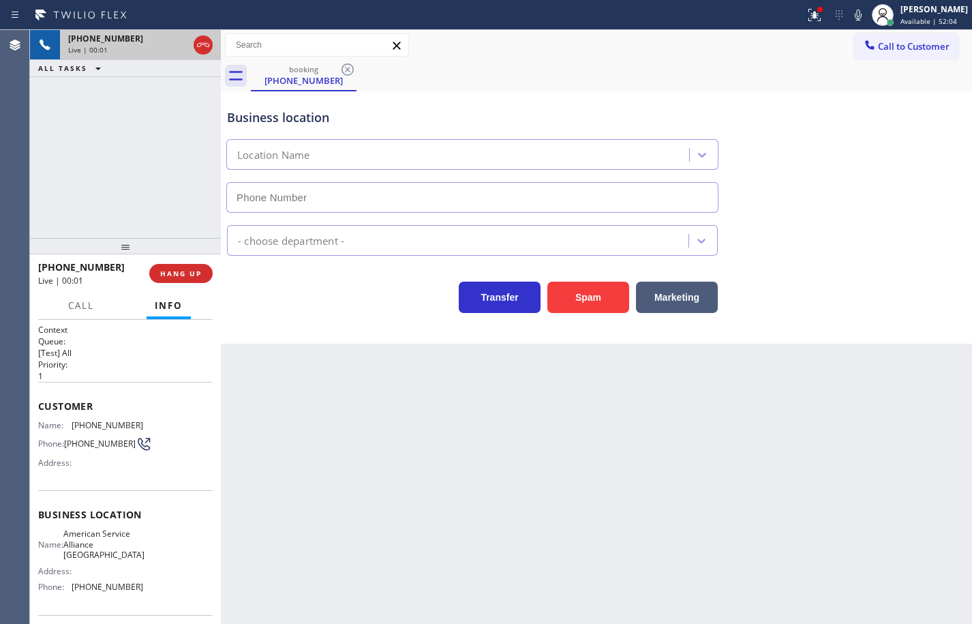
type input "(760) 452-3778"
click at [590, 300] on button "Spam" at bounding box center [588, 296] width 82 height 31
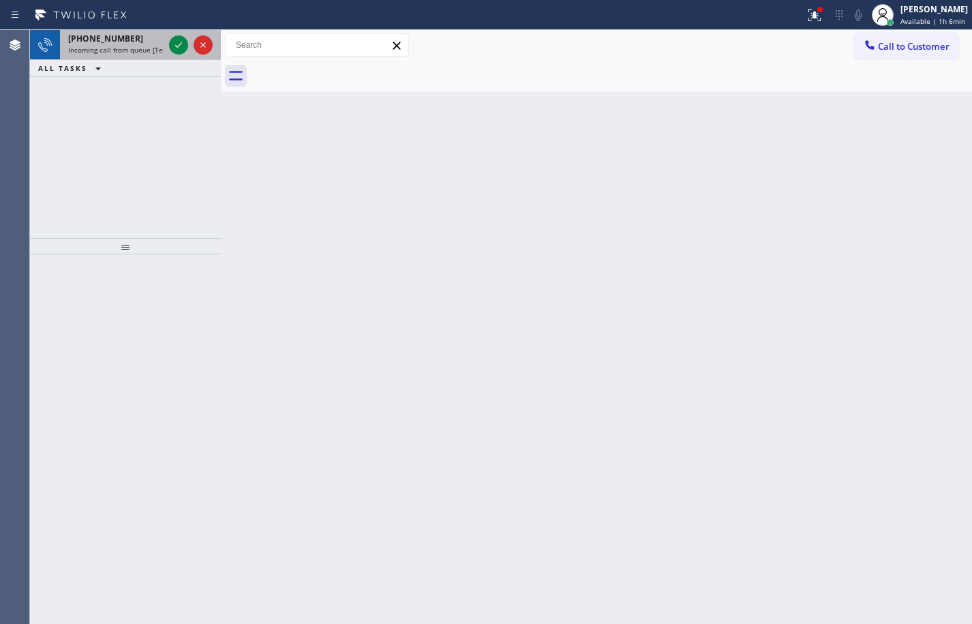
click at [115, 44] on div "+16504542796 Incoming call from queue [Test] All" at bounding box center [113, 45] width 106 height 30
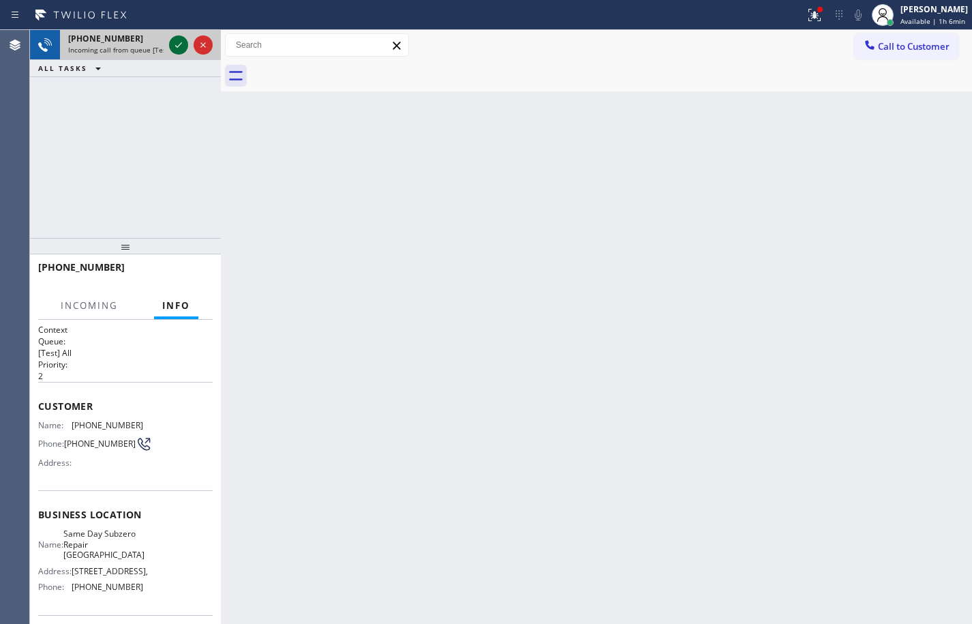
click at [177, 44] on icon at bounding box center [178, 45] width 16 height 16
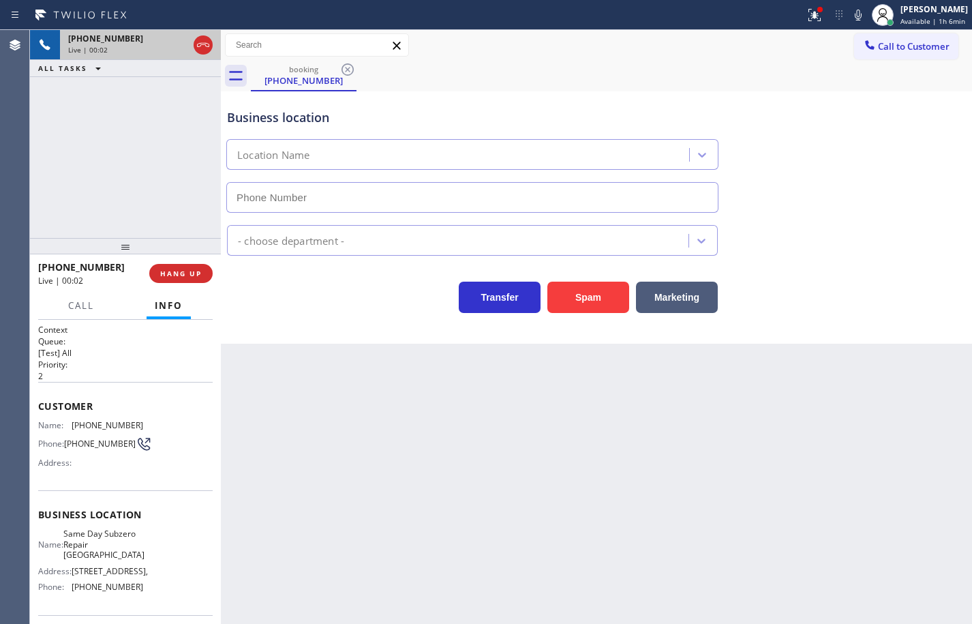
type input "(650) 677-1898"
click at [572, 296] on button "Spam" at bounding box center [588, 296] width 82 height 31
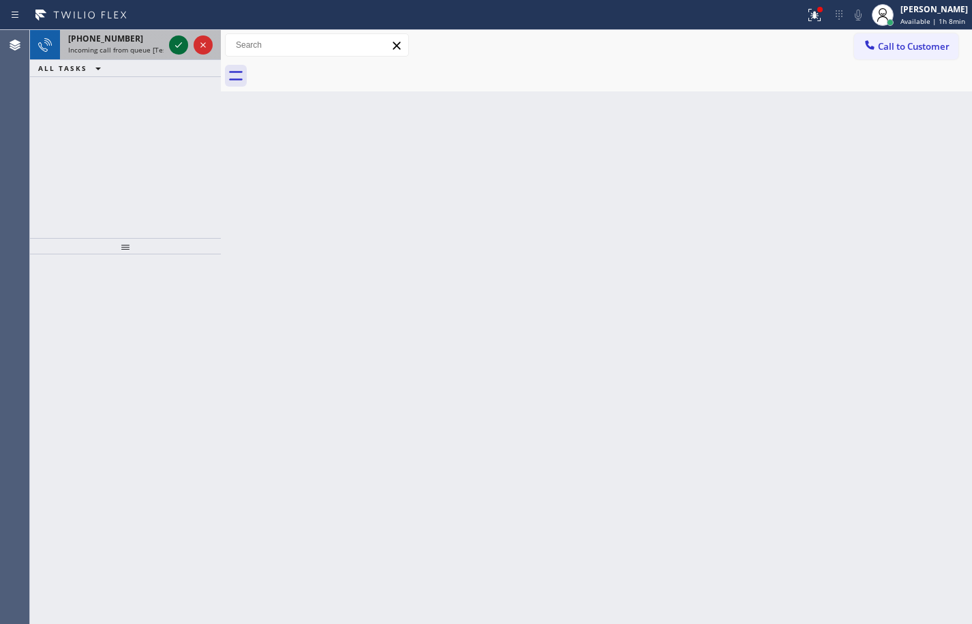
click at [175, 44] on icon at bounding box center [178, 45] width 16 height 16
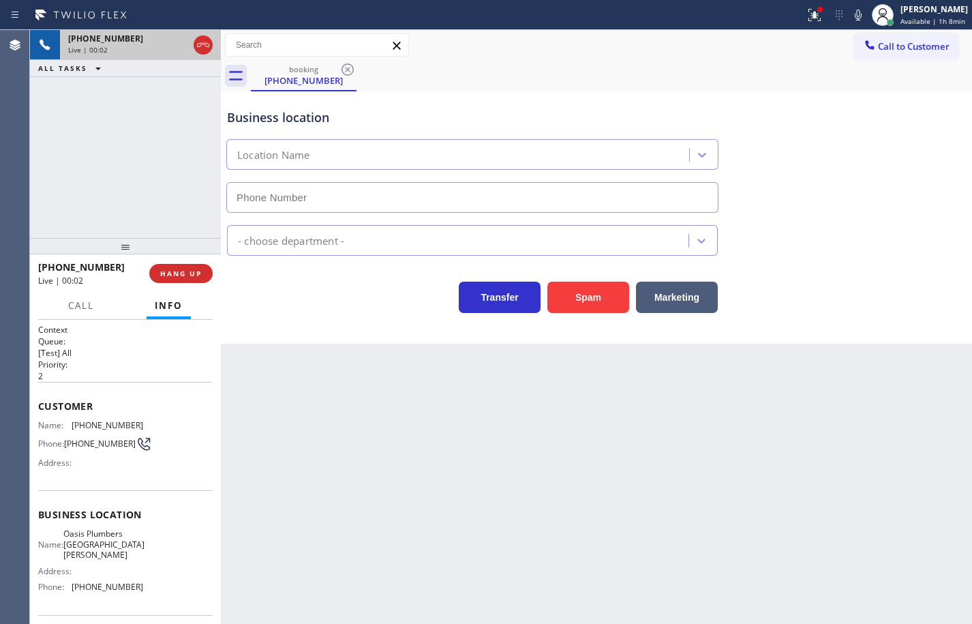
type input "(310) 818-7582"
click at [136, 575] on div "Name: Oasis Plumbers Santa Monica Address: Phone: (310) 818-7582" at bounding box center [90, 562] width 105 height 69
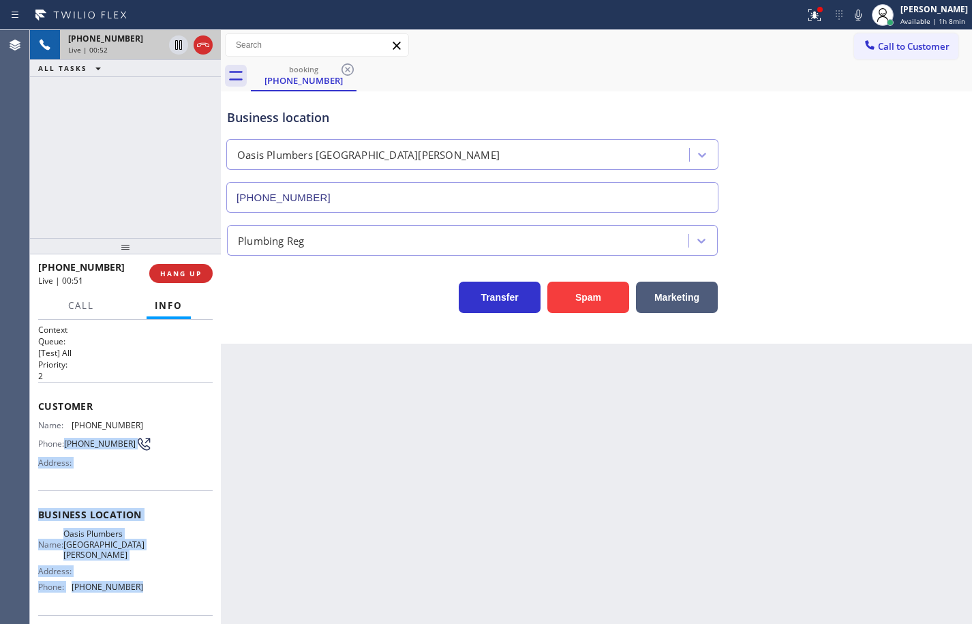
drag, startPoint x: 142, startPoint y: 583, endPoint x: 53, endPoint y: 404, distance: 199.6
click at [57, 413] on div "Context Queue: [Test] All Priority: 2 Customer Name: (310) 699-9617 Phone: (310…" at bounding box center [125, 526] width 174 height 405
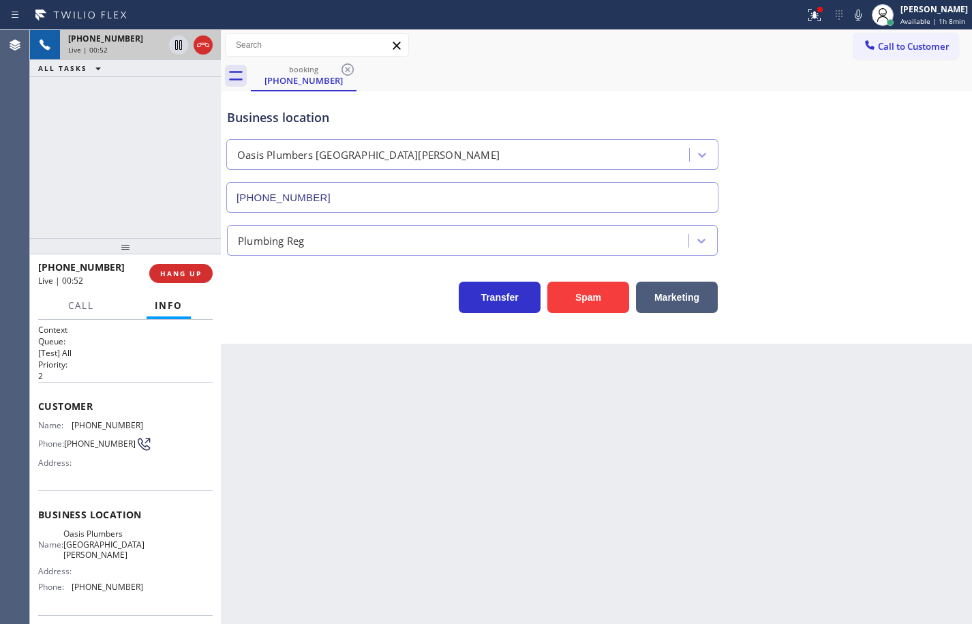
click at [43, 401] on span "Customer" at bounding box center [125, 405] width 174 height 13
click at [42, 403] on span "Customer" at bounding box center [125, 405] width 174 height 13
drag, startPoint x: 122, startPoint y: 566, endPoint x: 138, endPoint y: 586, distance: 25.7
click at [123, 567] on div "Address:" at bounding box center [90, 571] width 105 height 10
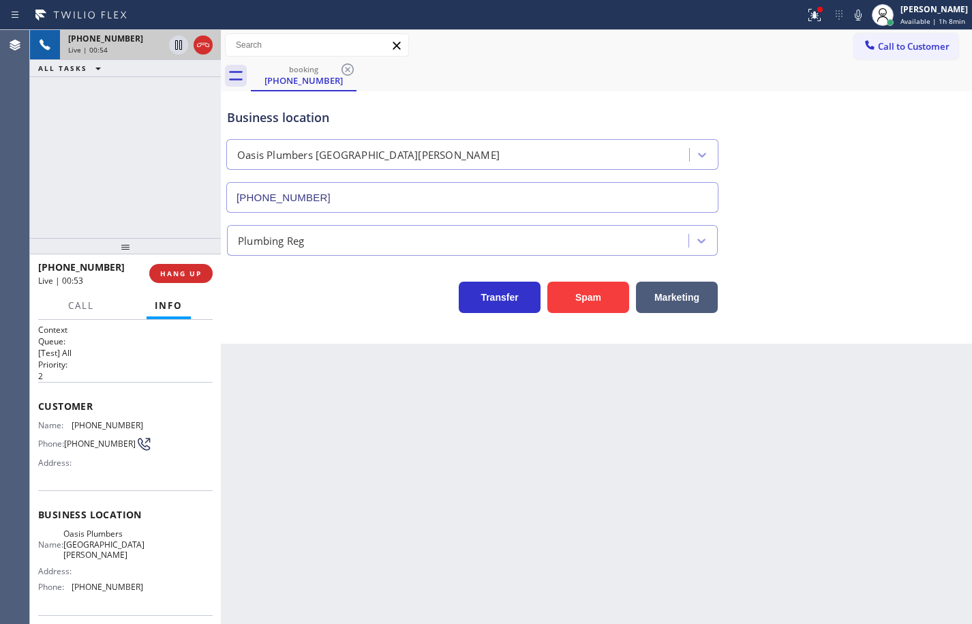
click at [141, 587] on div "Name: Oasis Plumbers Santa Monica Address: Phone: (310) 818-7582" at bounding box center [125, 562] width 174 height 69
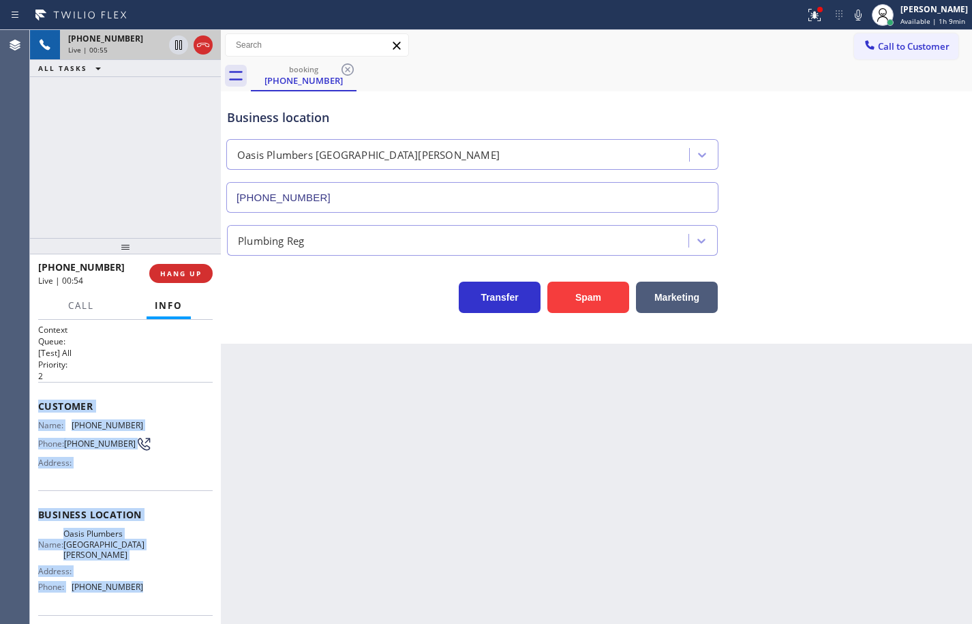
drag, startPoint x: 140, startPoint y: 583, endPoint x: 40, endPoint y: 402, distance: 206.9
click at [40, 402] on div "Context Queue: [Test] All Priority: 2 Customer Name: (310) 699-9617 Phone: (310…" at bounding box center [125, 526] width 174 height 405
copy div "Customer Name: (310) 699-9617 Phone: (310) 699-9617 Address: Business location …"
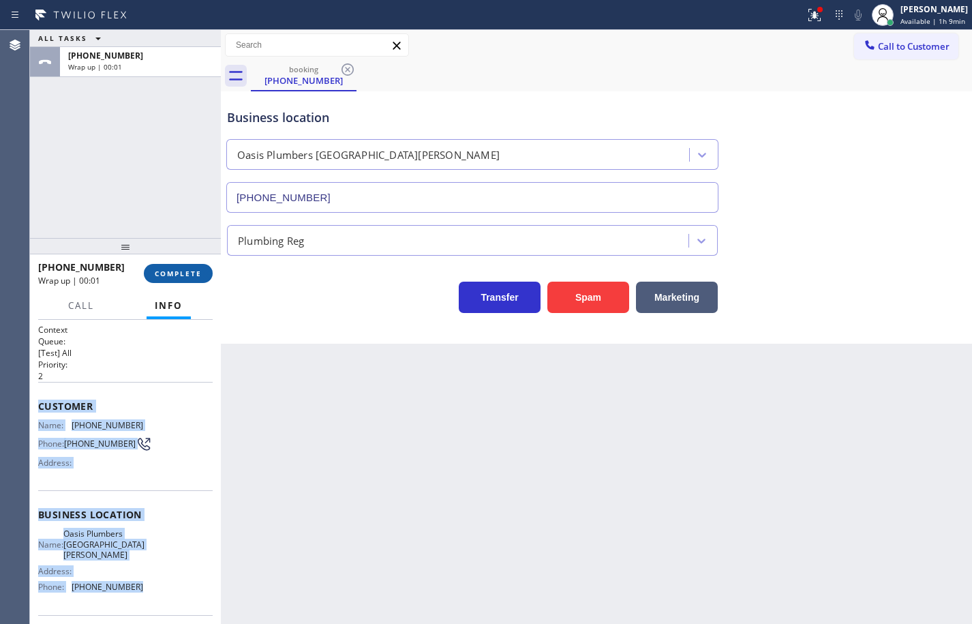
click at [200, 269] on span "COMPLETE" at bounding box center [178, 274] width 47 height 10
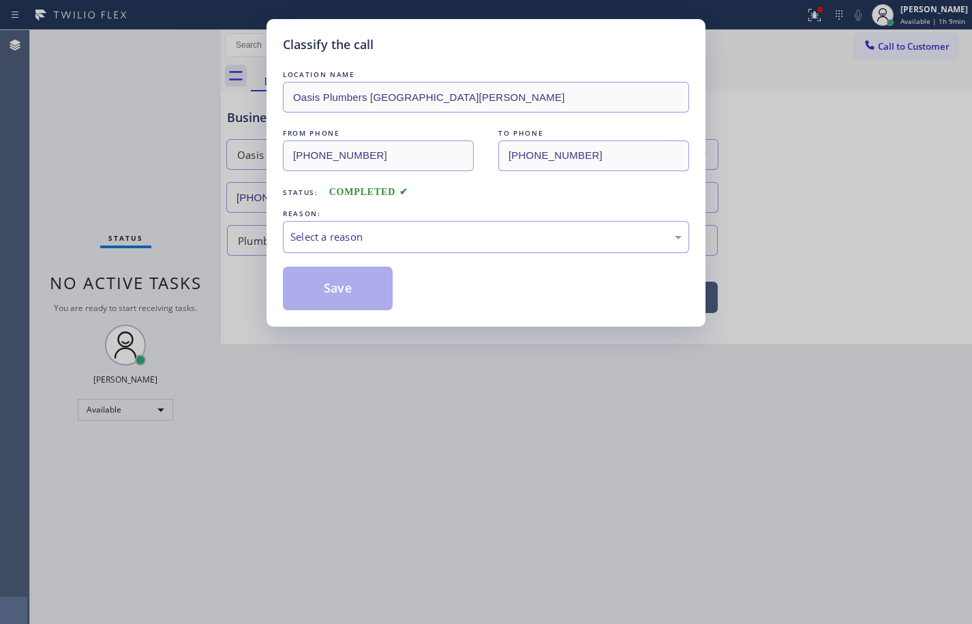
click at [363, 236] on div "Select a reason" at bounding box center [485, 237] width 391 height 16
click at [365, 288] on button "Save" at bounding box center [338, 288] width 110 height 44
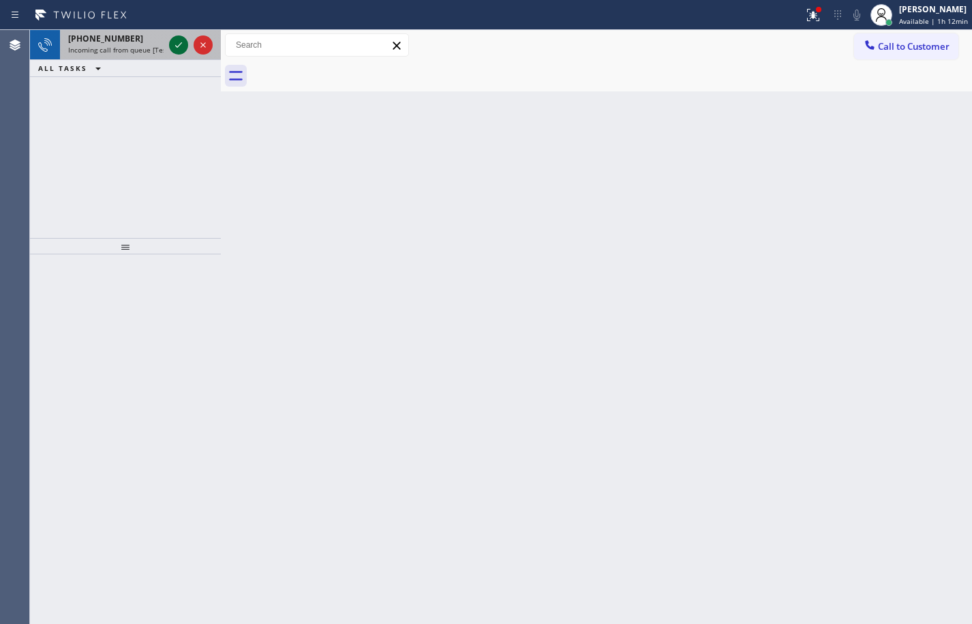
click at [176, 46] on icon at bounding box center [178, 44] width 7 height 5
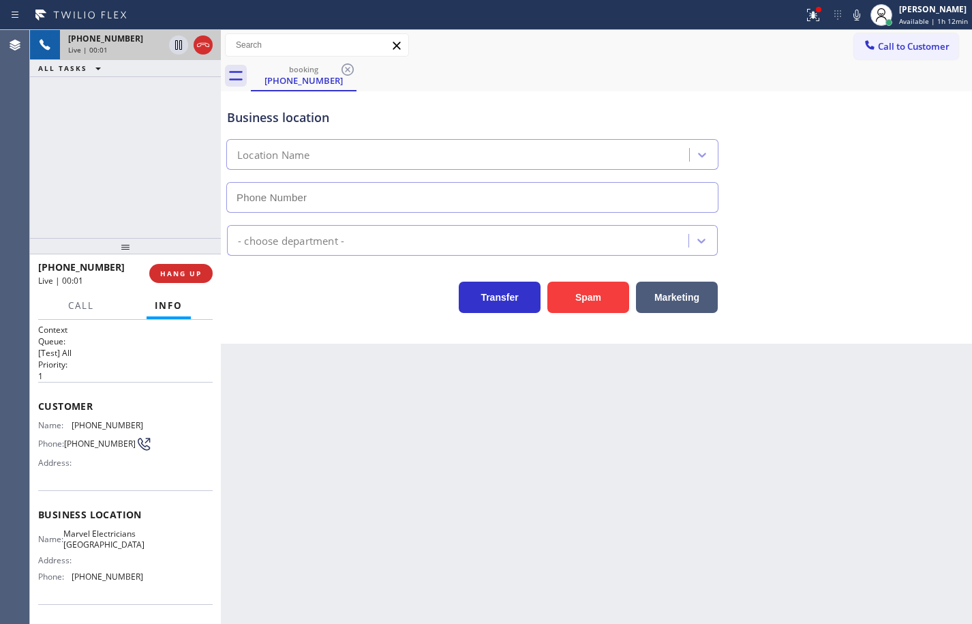
type input "(626) 467-5038"
click at [136, 581] on span "(626) 467-5038" at bounding box center [108, 576] width 72 height 10
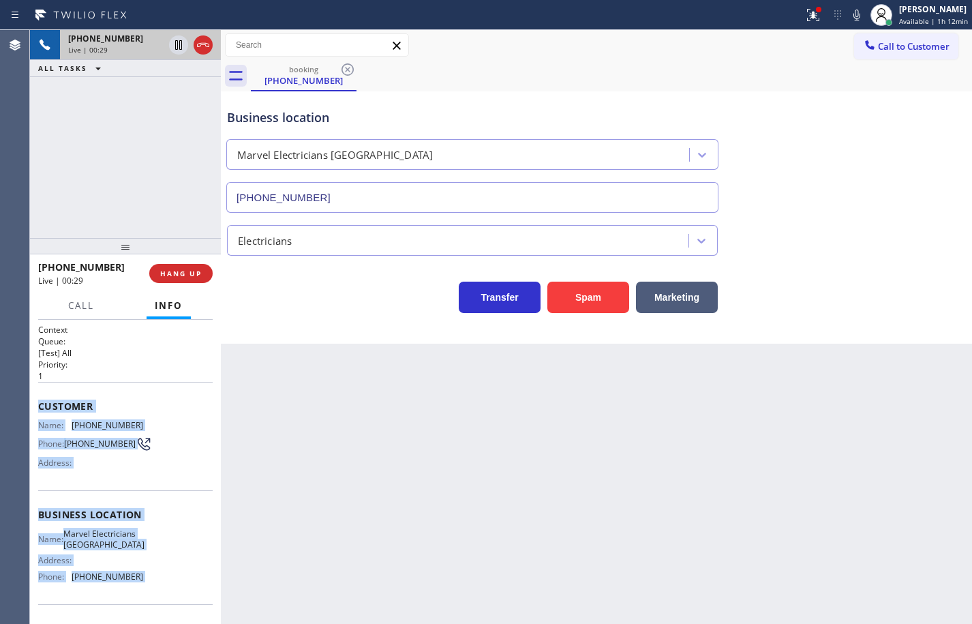
drag, startPoint x: 136, startPoint y: 593, endPoint x: 35, endPoint y: 407, distance: 211.6
click at [35, 407] on div "Context Queue: [Test] All Priority: 1 Customer Name: (303) 478-2730 Phone: (303…" at bounding box center [125, 472] width 191 height 304
copy div "Customer Name: (303) 478-2730 Phone: (303) 478-2730 Address: Business location …"
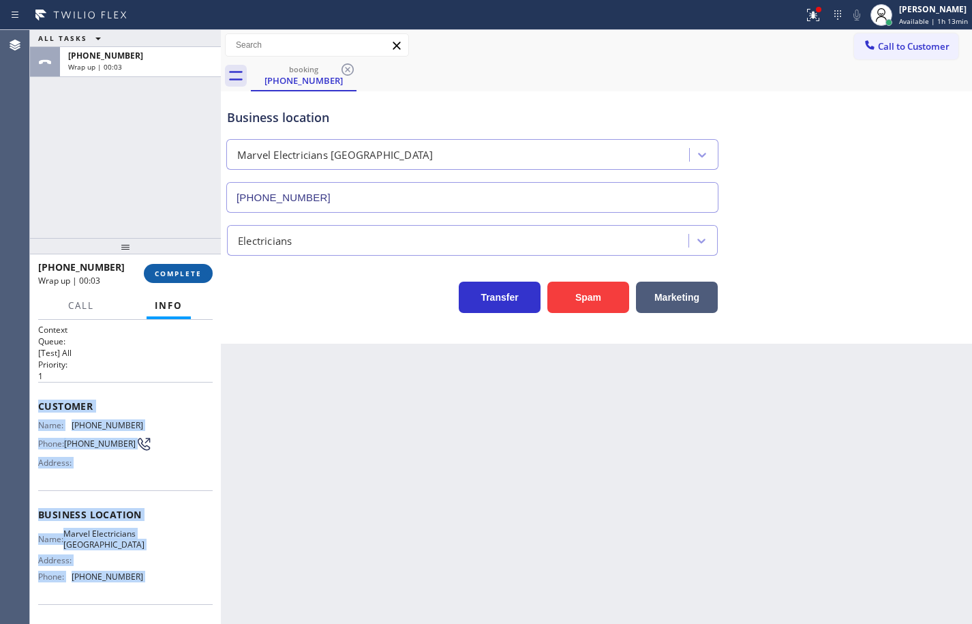
click at [174, 265] on button "COMPLETE" at bounding box center [178, 273] width 69 height 19
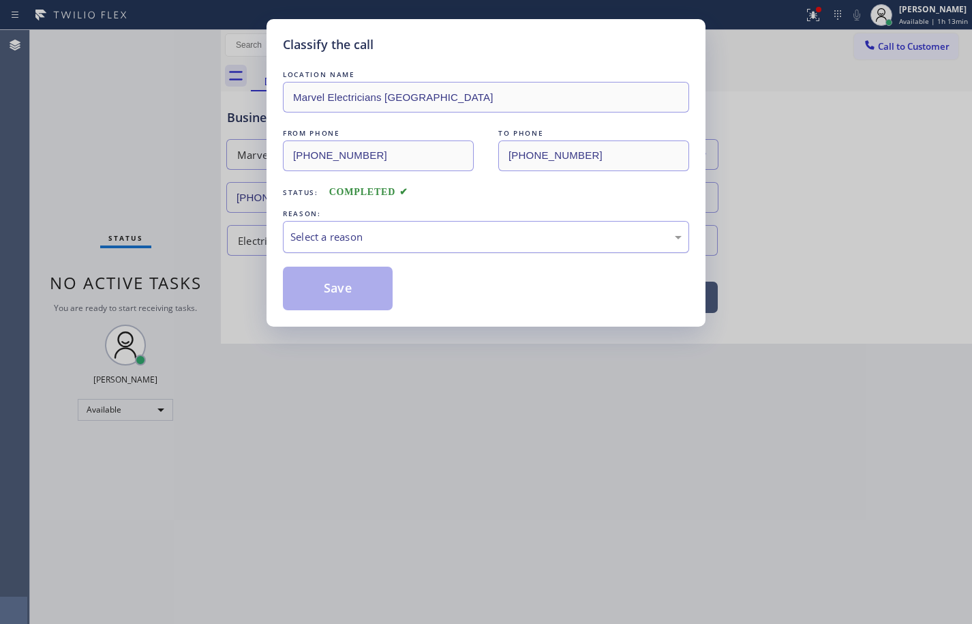
click at [347, 245] on div "Select a reason" at bounding box center [486, 237] width 406 height 32
click at [376, 297] on button "Save" at bounding box center [338, 288] width 110 height 44
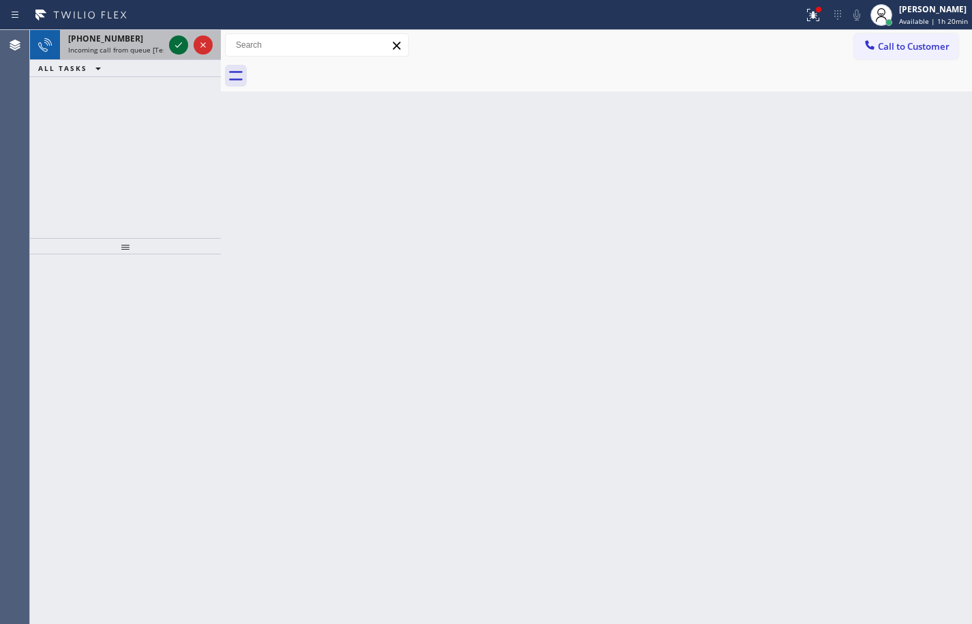
click at [177, 46] on icon at bounding box center [178, 45] width 16 height 16
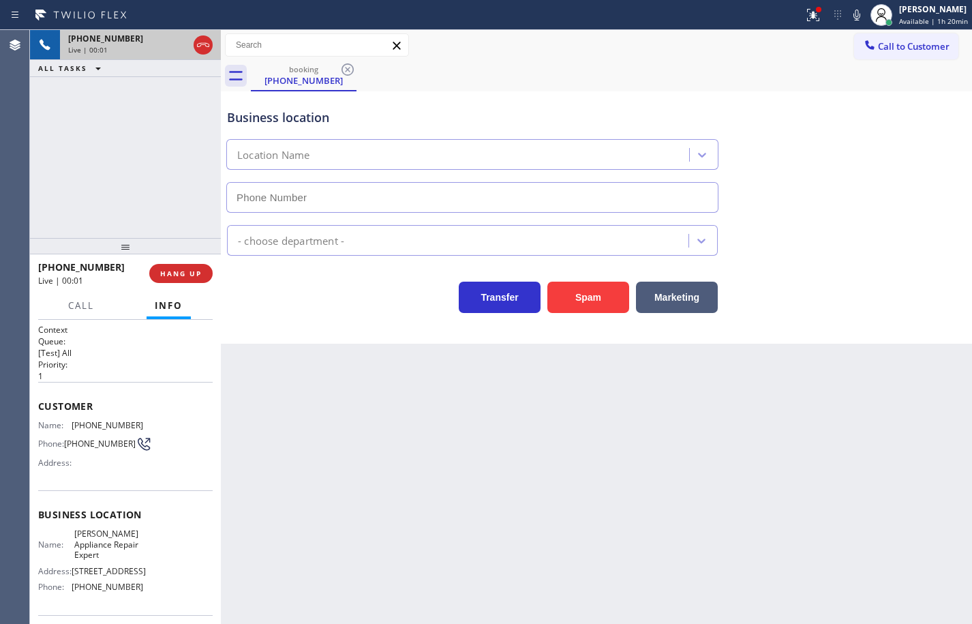
type input "(714) 970-4629"
click at [100, 546] on span "Webster Appliance Repair Expert" at bounding box center [108, 543] width 68 height 31
copy span "Webster Appliance Repair Expert"
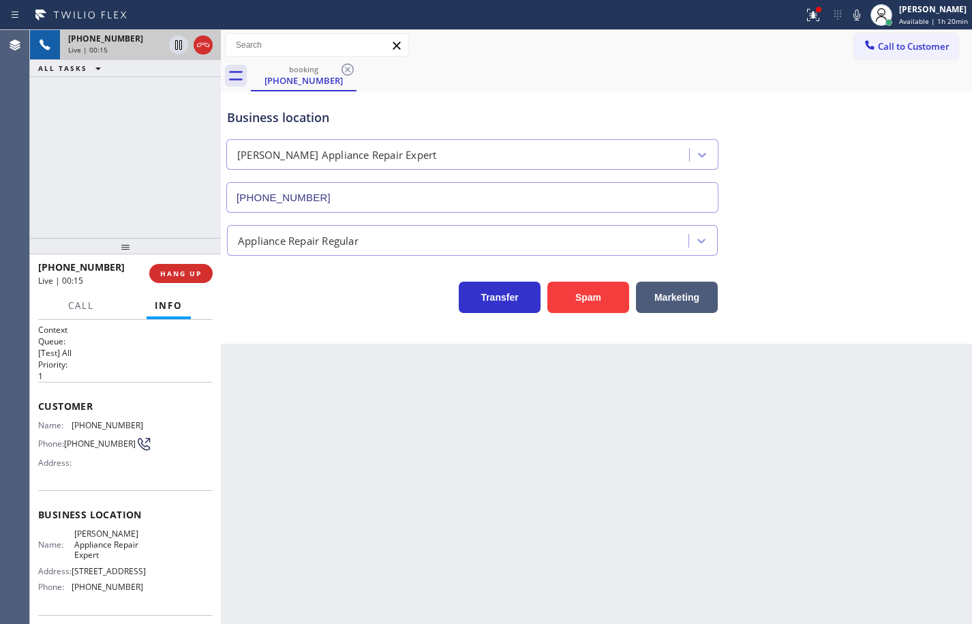
click at [110, 592] on span "(714) 970-4629" at bounding box center [108, 586] width 72 height 10
copy span "(714) 970-4629"
click at [106, 427] on span "(855) 667-4134" at bounding box center [108, 425] width 72 height 10
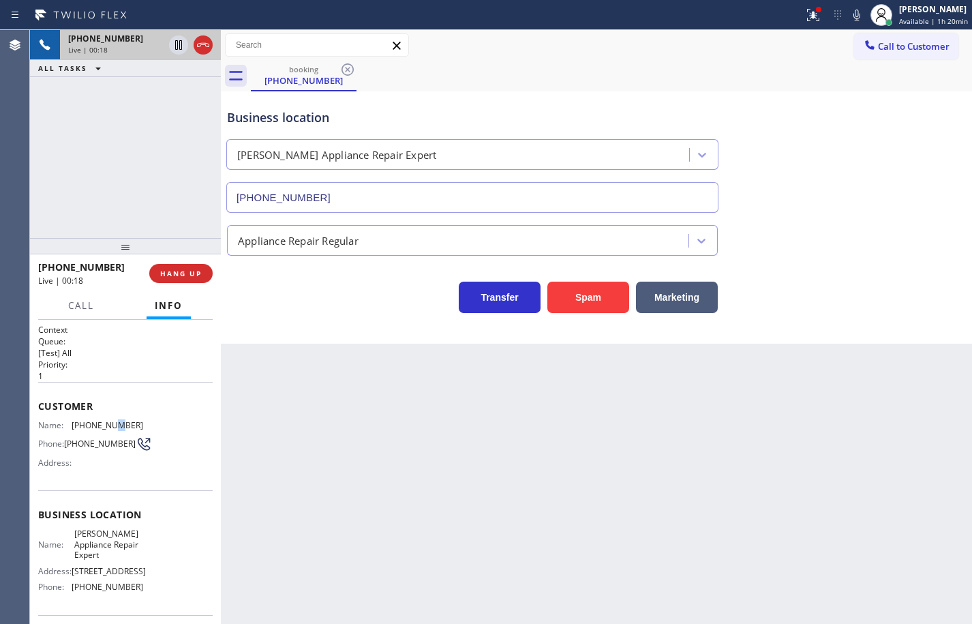
click at [106, 427] on span "(855) 667-4134" at bounding box center [108, 425] width 72 height 10
copy span "(855) 667-4134"
click at [200, 277] on span "HANG UP" at bounding box center [181, 274] width 42 height 10
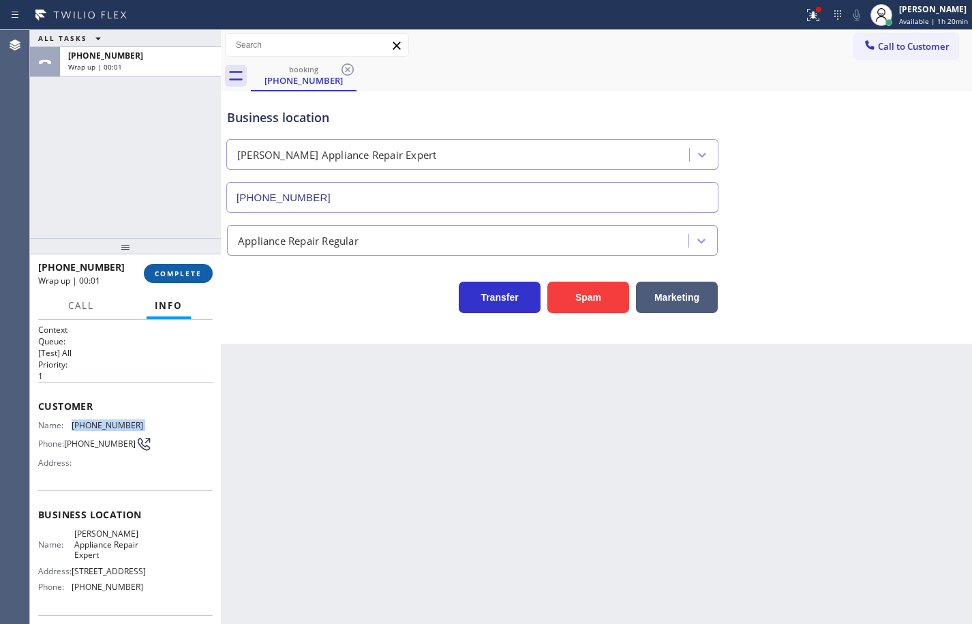
click at [200, 277] on span "COMPLETE" at bounding box center [178, 274] width 47 height 10
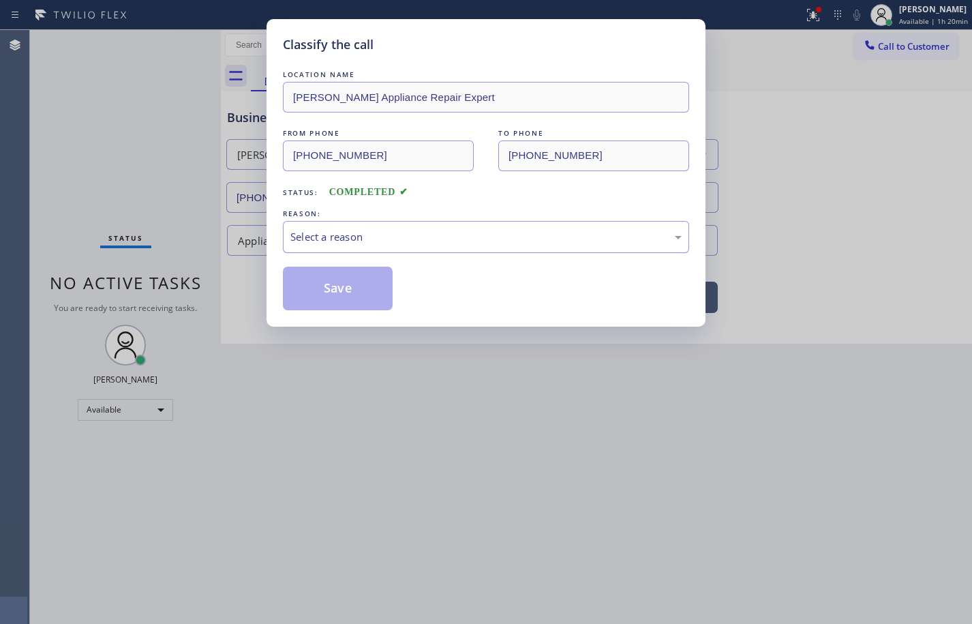
click at [415, 240] on div "Select a reason" at bounding box center [485, 237] width 391 height 16
click at [362, 284] on button "Save" at bounding box center [338, 288] width 110 height 44
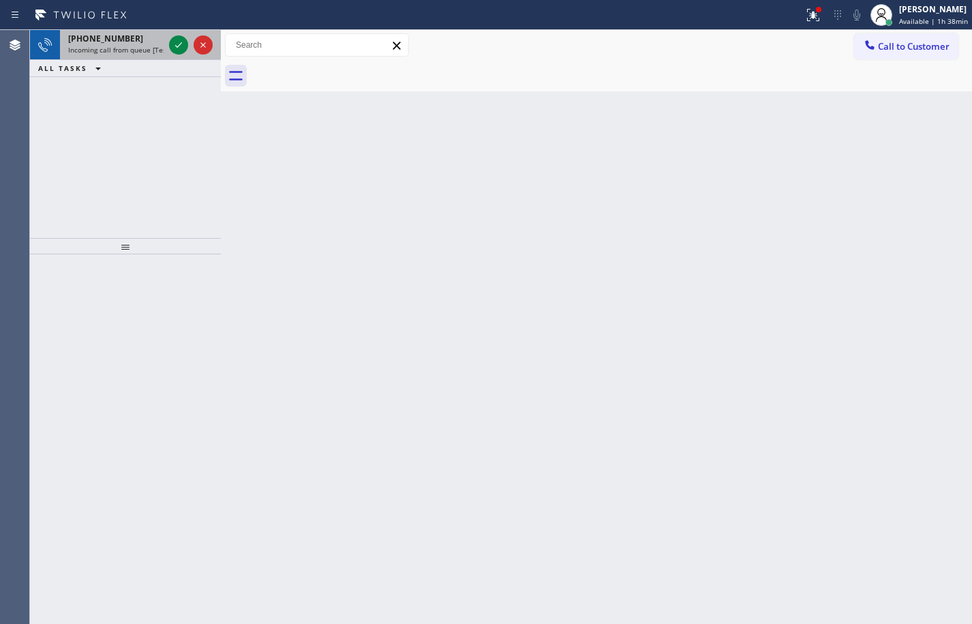
click at [123, 44] on span "+19499031850" at bounding box center [105, 39] width 75 height 12
click at [185, 46] on icon at bounding box center [178, 45] width 16 height 16
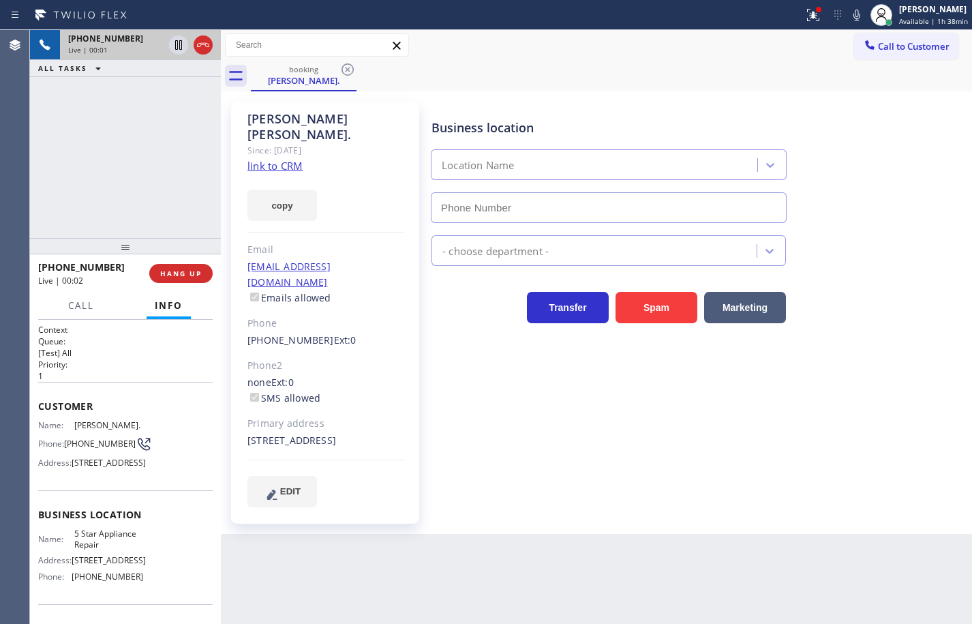
type input "(855) 731-4952"
click at [853, 16] on icon at bounding box center [856, 15] width 7 height 11
click at [848, 16] on icon at bounding box center [856, 15] width 16 height 16
click at [296, 159] on link "link to CRM" at bounding box center [274, 166] width 55 height 14
click at [209, 269] on button "HANG UP" at bounding box center [180, 273] width 63 height 19
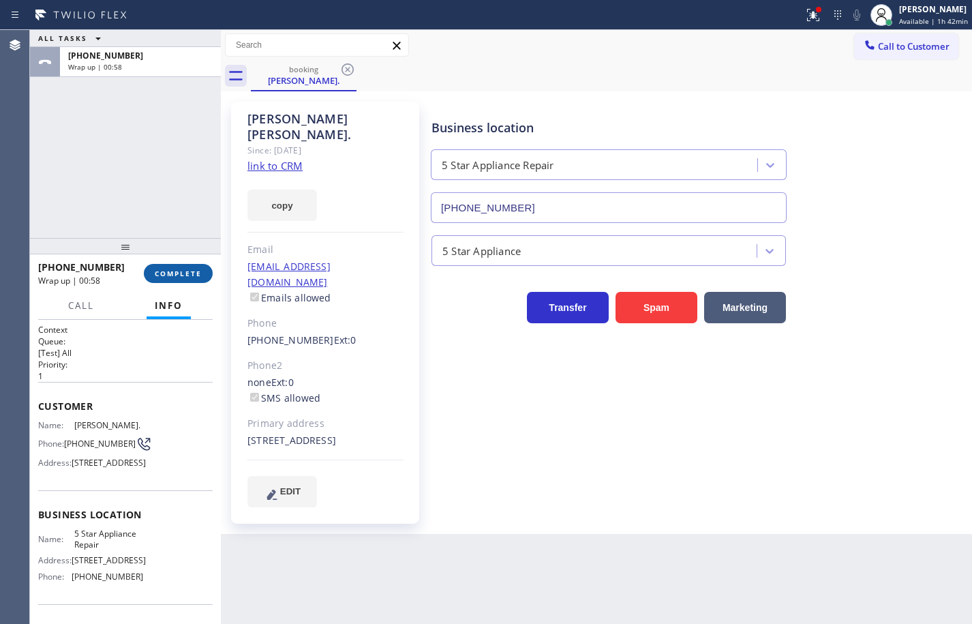
click at [157, 270] on span "COMPLETE" at bounding box center [178, 274] width 47 height 10
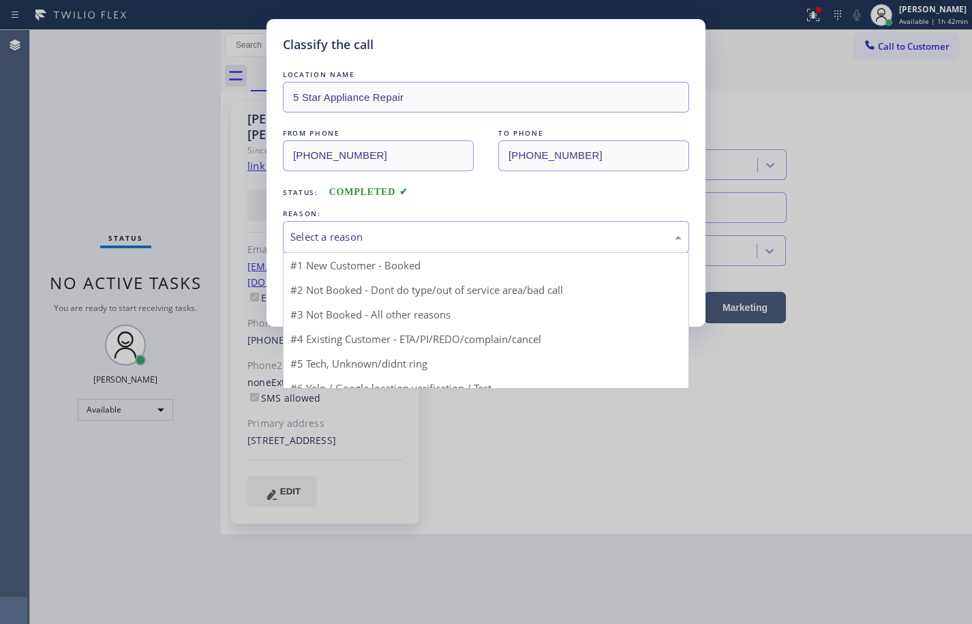
click at [391, 234] on div "Select a reason" at bounding box center [485, 237] width 391 height 16
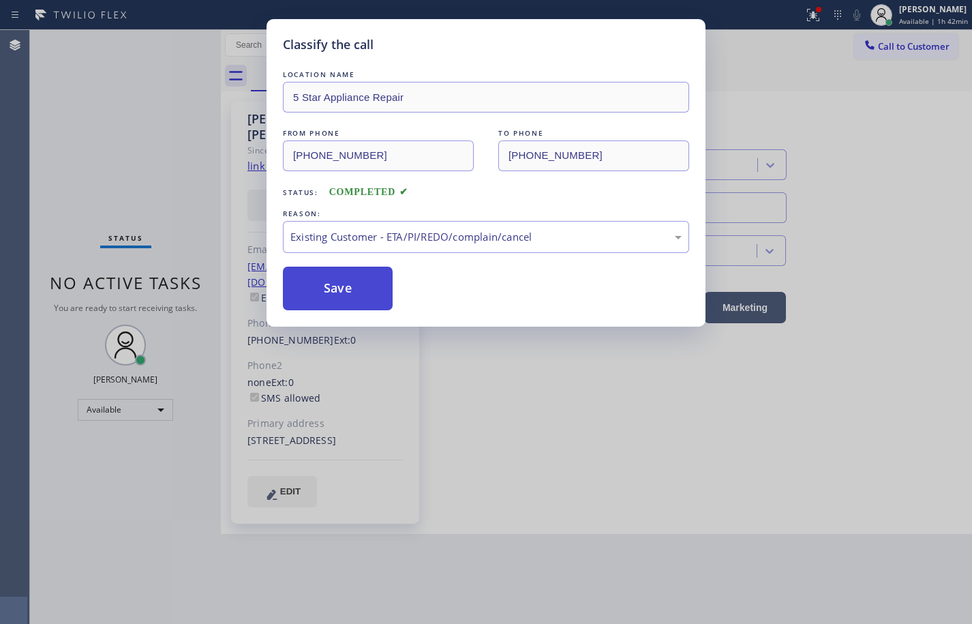
click at [345, 286] on button "Save" at bounding box center [338, 288] width 110 height 44
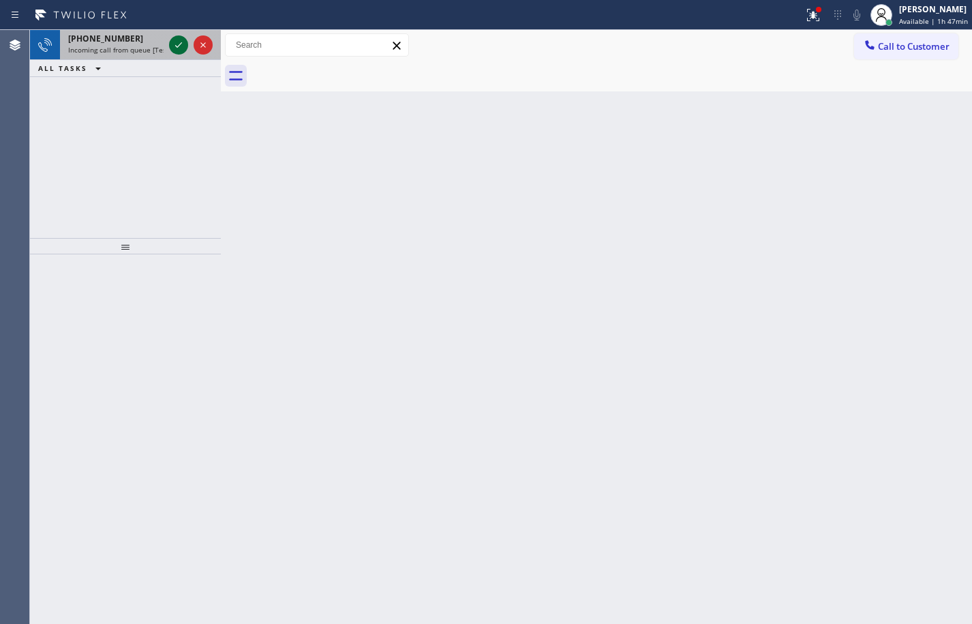
click at [184, 40] on icon at bounding box center [178, 45] width 16 height 16
click at [175, 42] on icon at bounding box center [178, 45] width 16 height 16
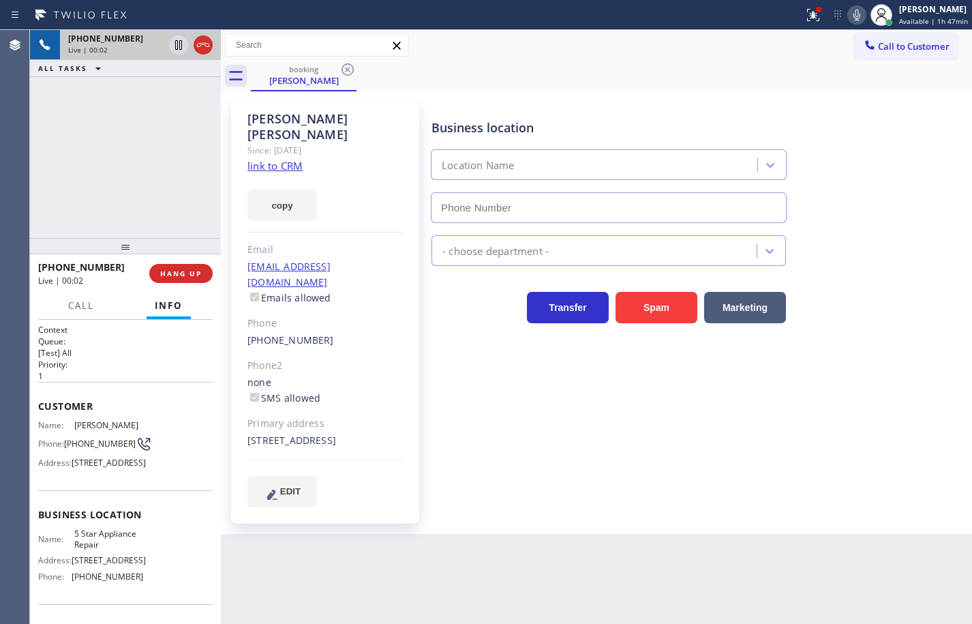
type input "(855) 731-4952"
click at [301, 159] on link "link to CRM" at bounding box center [274, 166] width 55 height 14
click at [302, 189] on button "copy" at bounding box center [282, 204] width 70 height 31
click at [297, 159] on link "link to CRM" at bounding box center [274, 166] width 55 height 14
click at [93, 448] on span "(310) 720-0416" at bounding box center [100, 443] width 72 height 10
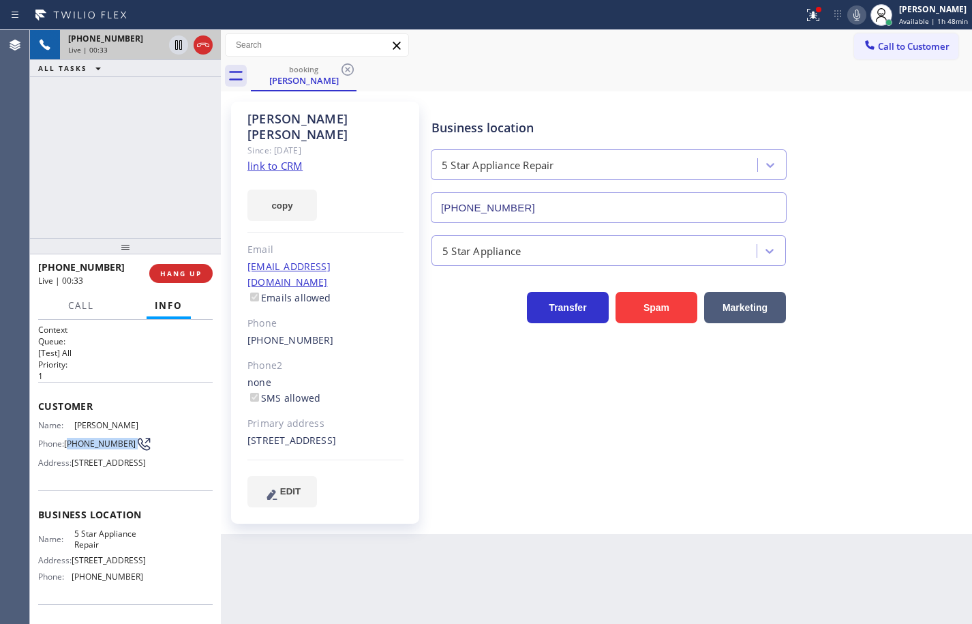
drag, startPoint x: 93, startPoint y: 448, endPoint x: 68, endPoint y: 433, distance: 29.7
click at [68, 433] on div "Name: Darlene Phay Phone: (310) 720-0416 Address: 6157 W 76th Street, Los Angel…" at bounding box center [90, 447] width 105 height 54
click at [67, 438] on span "(310) 720-0416" at bounding box center [100, 443] width 72 height 10
drag, startPoint x: 67, startPoint y: 437, endPoint x: 85, endPoint y: 448, distance: 21.2
click at [85, 448] on span "(310) 720-0416" at bounding box center [100, 443] width 72 height 10
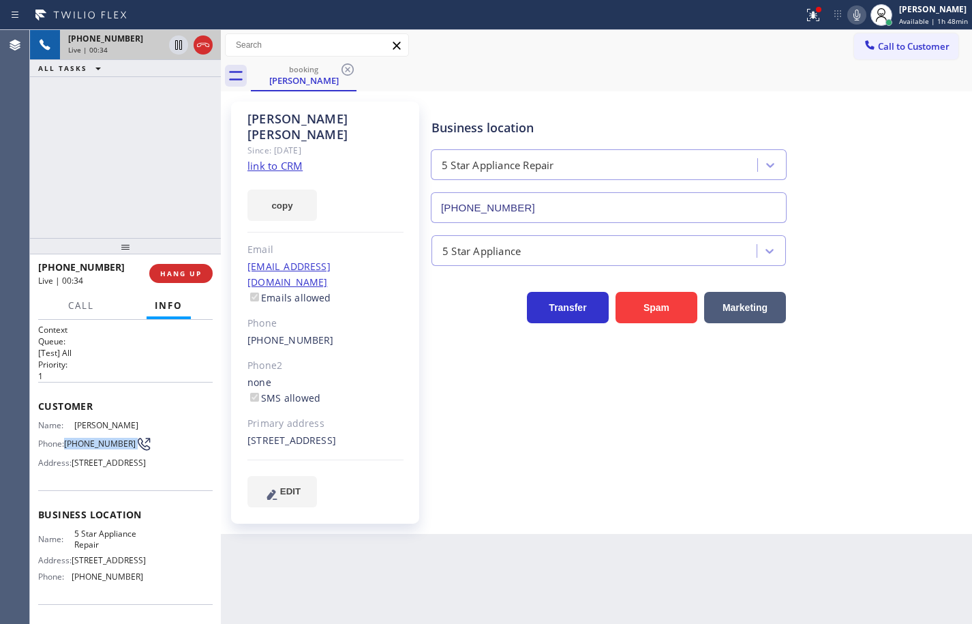
click at [86, 448] on span "(310) 720-0416" at bounding box center [100, 443] width 72 height 10
click at [88, 448] on span "(310) 720-0416" at bounding box center [100, 443] width 72 height 10
drag, startPoint x: 88, startPoint y: 450, endPoint x: 73, endPoint y: 442, distance: 17.1
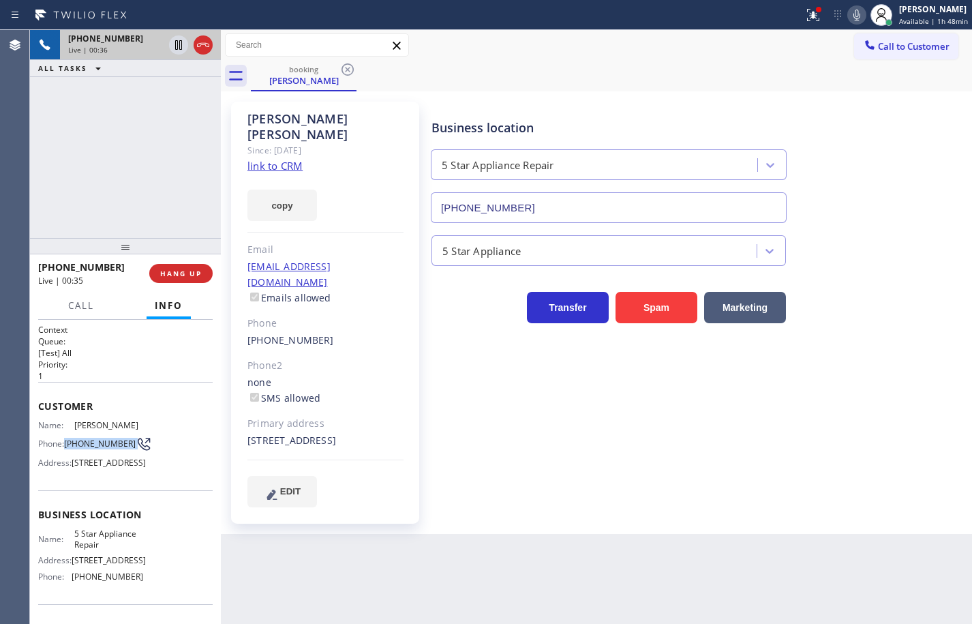
click at [73, 442] on span "(310) 720-0416" at bounding box center [100, 443] width 72 height 10
click at [74, 442] on span "(310) 720-0416" at bounding box center [100, 443] width 72 height 10
click at [853, 19] on icon at bounding box center [856, 15] width 16 height 16
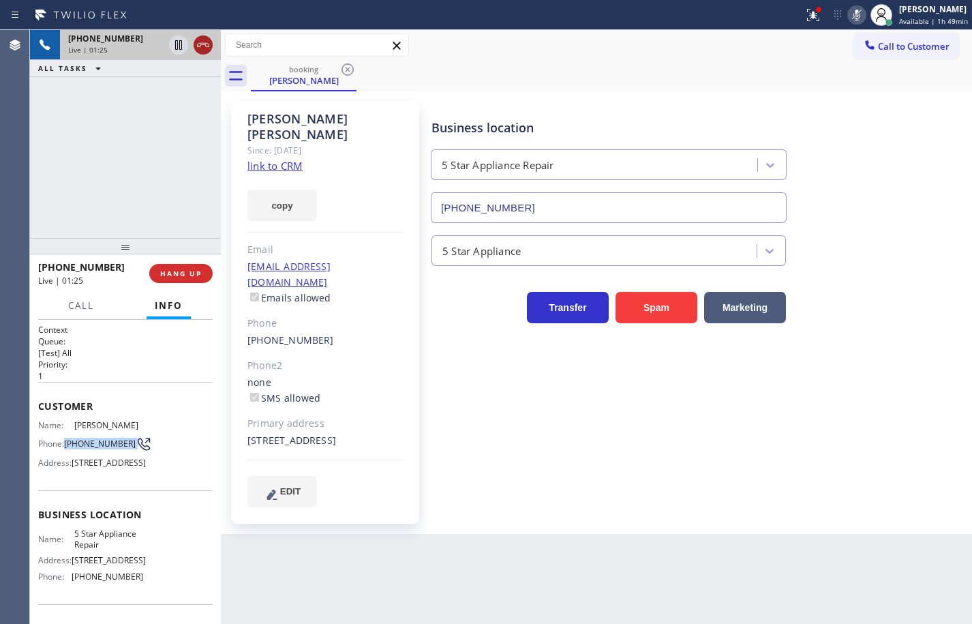
click at [204, 42] on icon at bounding box center [203, 45] width 16 height 16
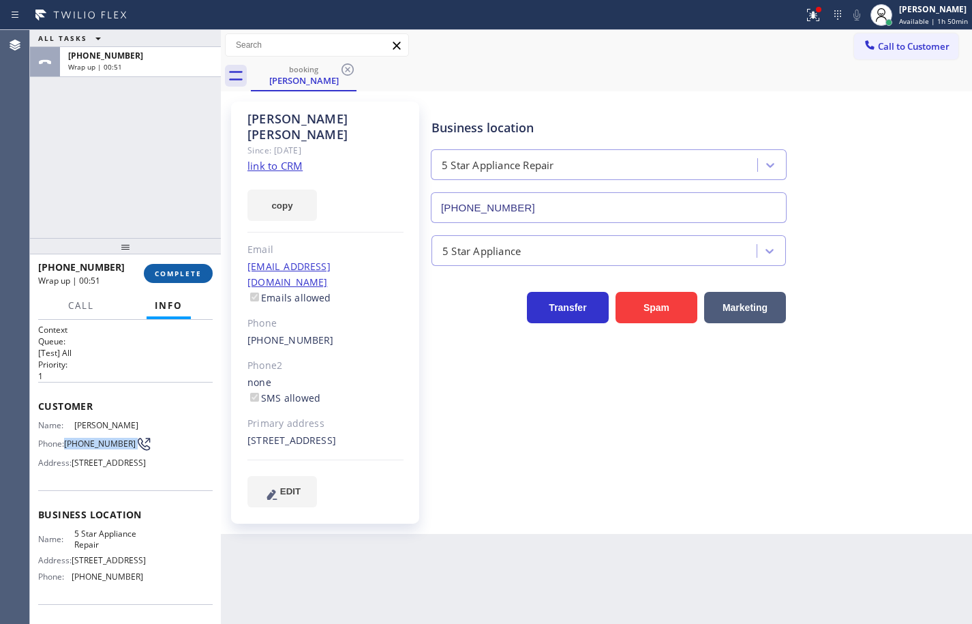
click at [187, 265] on button "COMPLETE" at bounding box center [178, 273] width 69 height 19
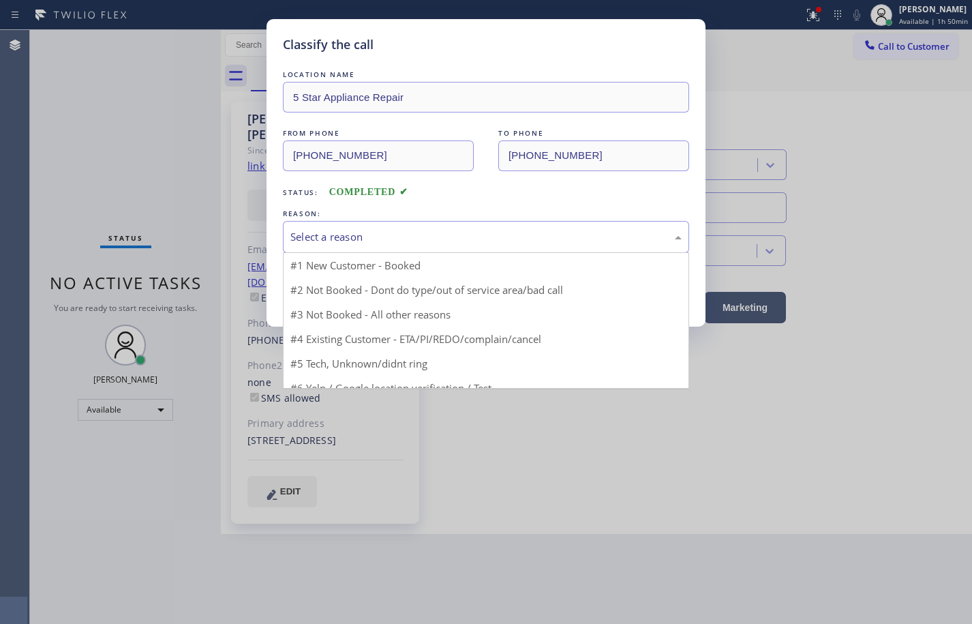
click at [476, 242] on div "Select a reason" at bounding box center [485, 237] width 391 height 16
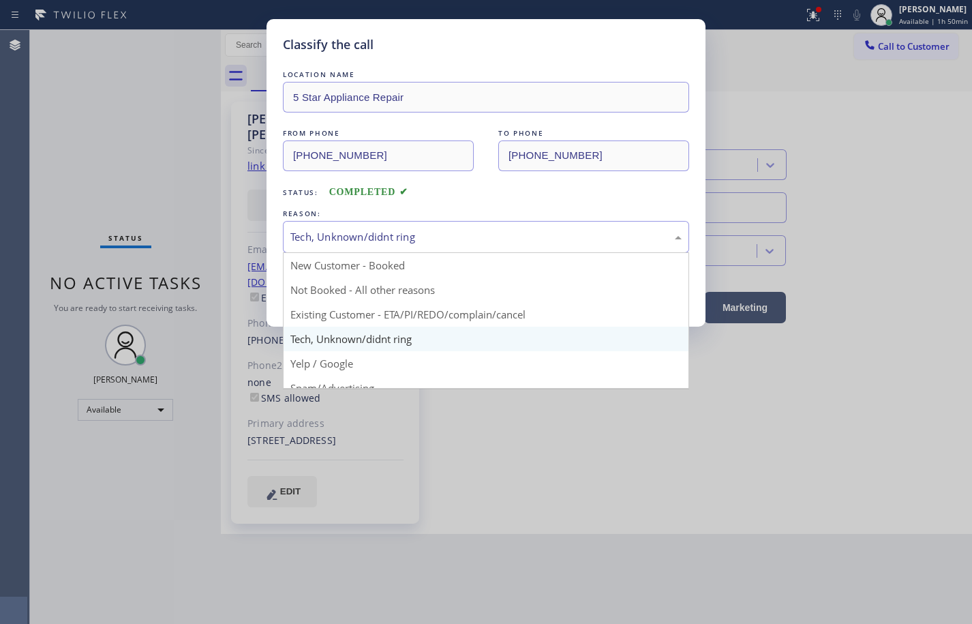
click at [395, 251] on div "Tech, Unknown/didnt ring New Customer - Booked Not Booked - All other reasons E…" at bounding box center [486, 237] width 406 height 32
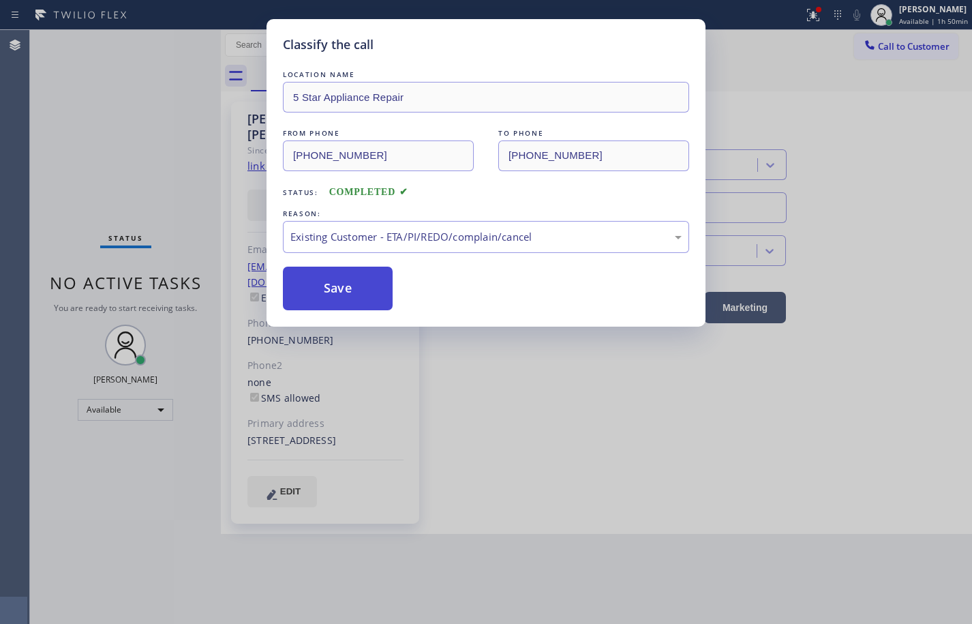
click at [371, 275] on button "Save" at bounding box center [338, 288] width 110 height 44
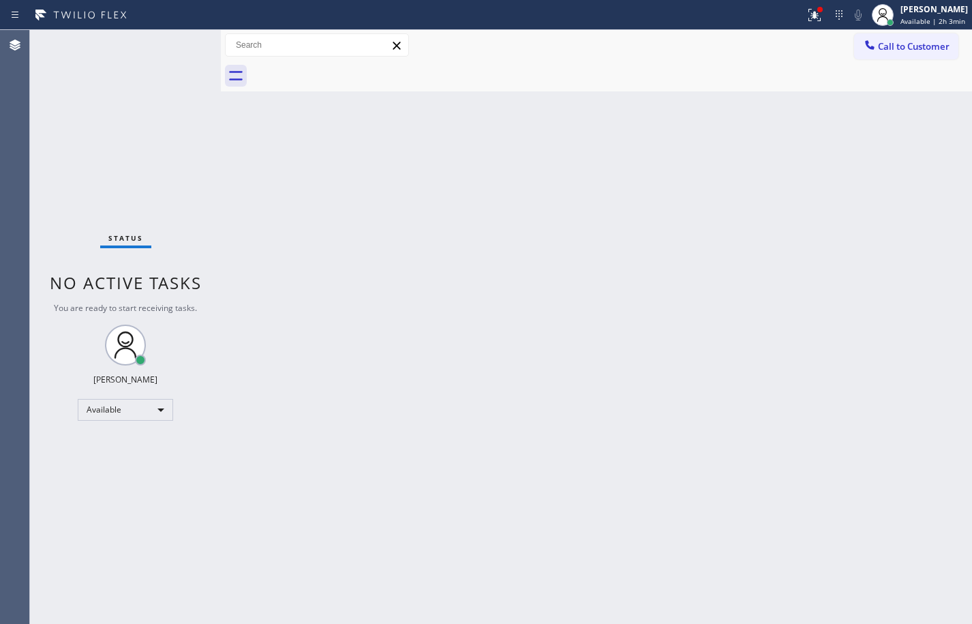
drag, startPoint x: 138, startPoint y: 151, endPoint x: 330, endPoint y: 125, distance: 193.2
click at [138, 151] on div "Status No active tasks You are ready to start receiving tasks. Sean Louis Atano…" at bounding box center [125, 327] width 191 height 594
click at [900, 20] on span "Available | 2h 3min" at bounding box center [932, 21] width 65 height 10
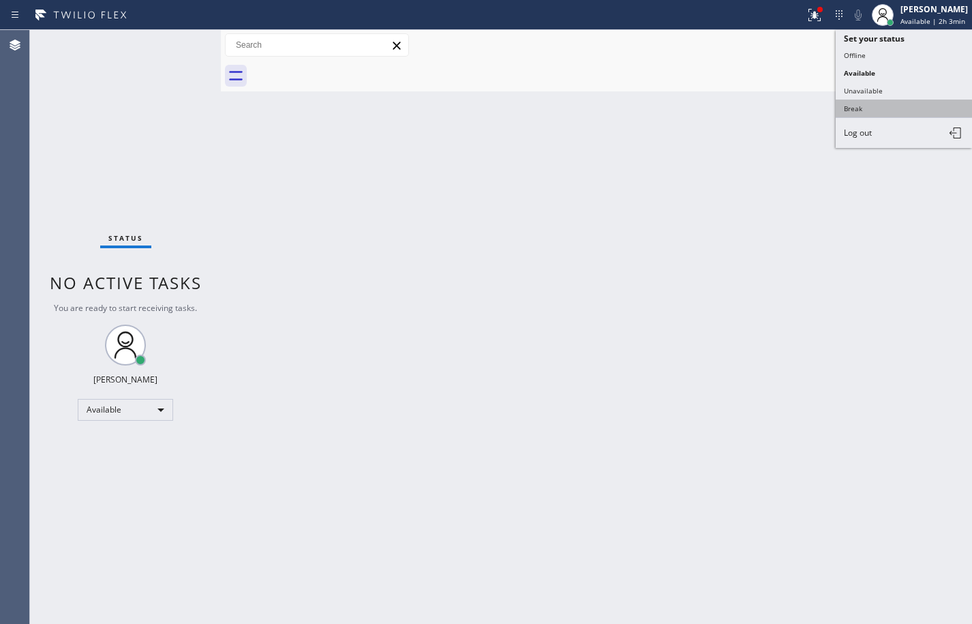
click at [885, 104] on button "Break" at bounding box center [904, 109] width 136 height 18
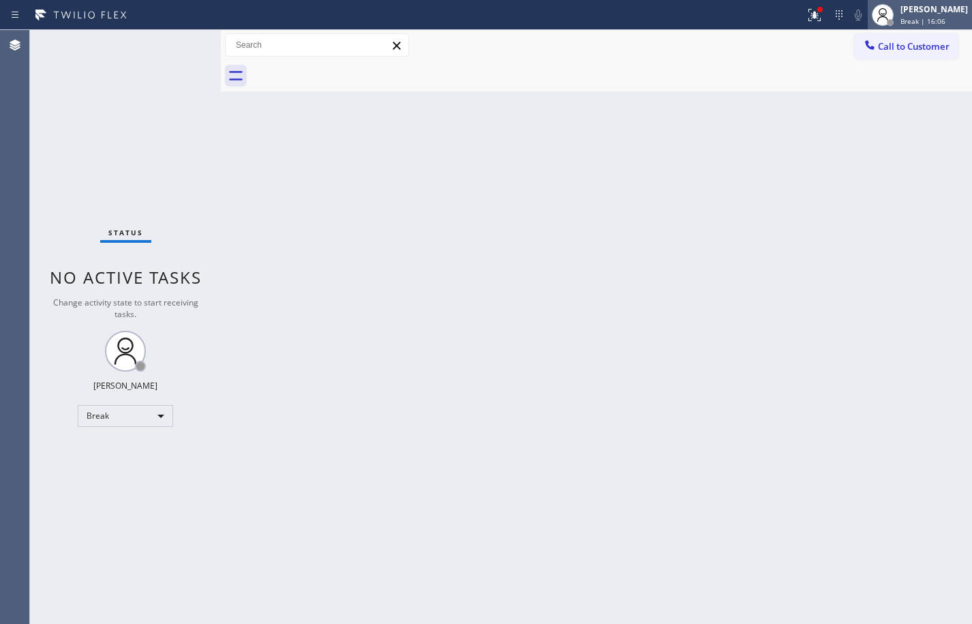
click at [900, 18] on span "Break | 16:06" at bounding box center [922, 21] width 45 height 10
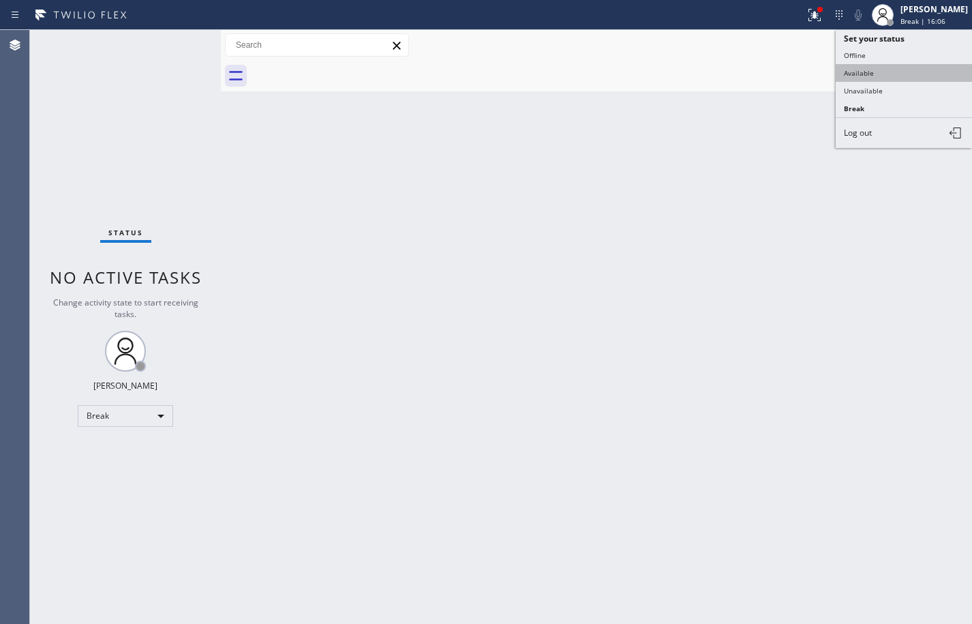
click at [876, 67] on button "Available" at bounding box center [904, 73] width 136 height 18
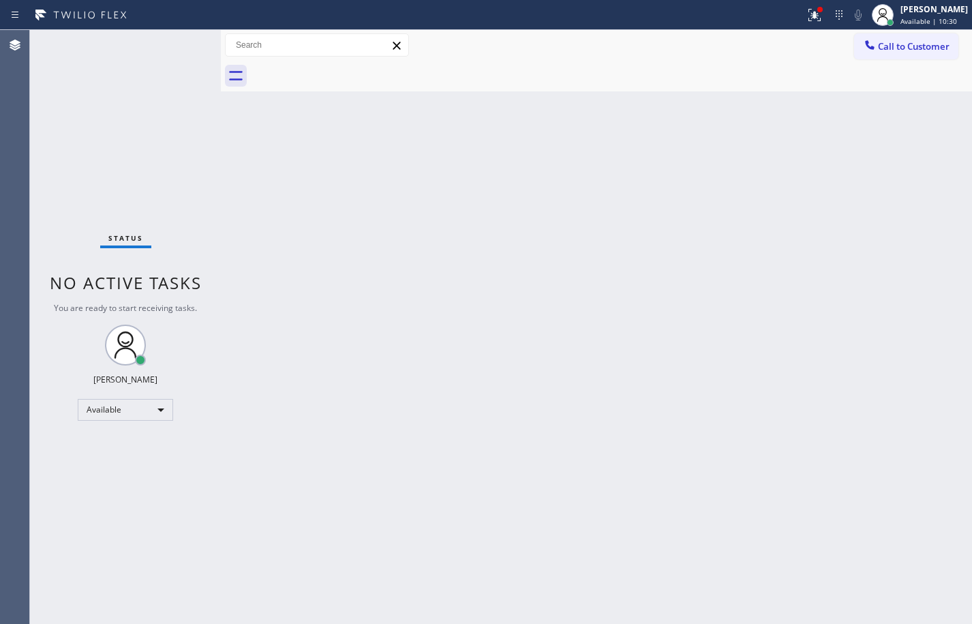
click at [181, 46] on div "Status No active tasks You are ready to start receiving tasks. Sean Louis Atano…" at bounding box center [125, 327] width 191 height 594
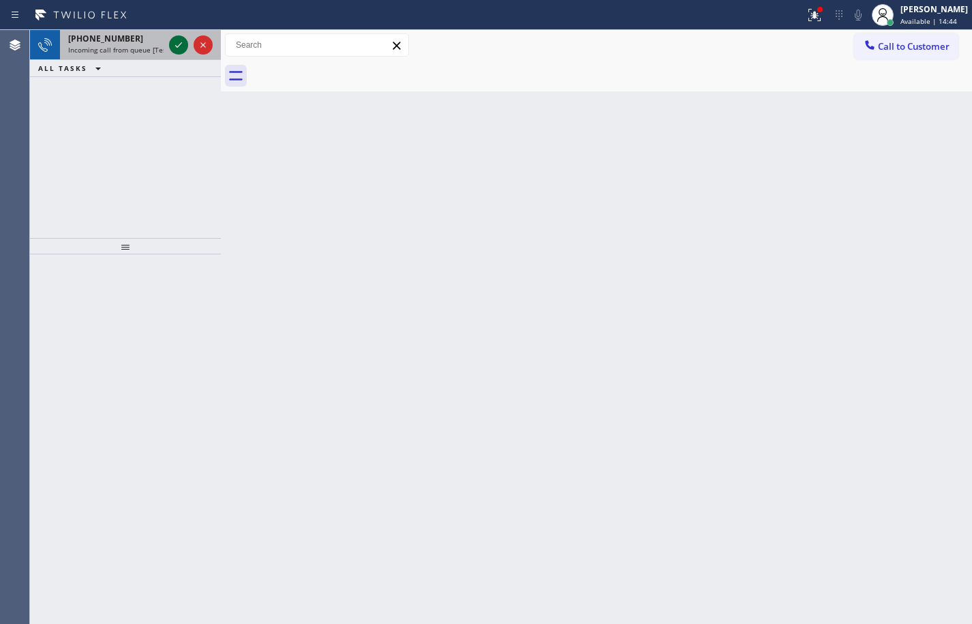
click at [181, 44] on icon at bounding box center [178, 44] width 7 height 5
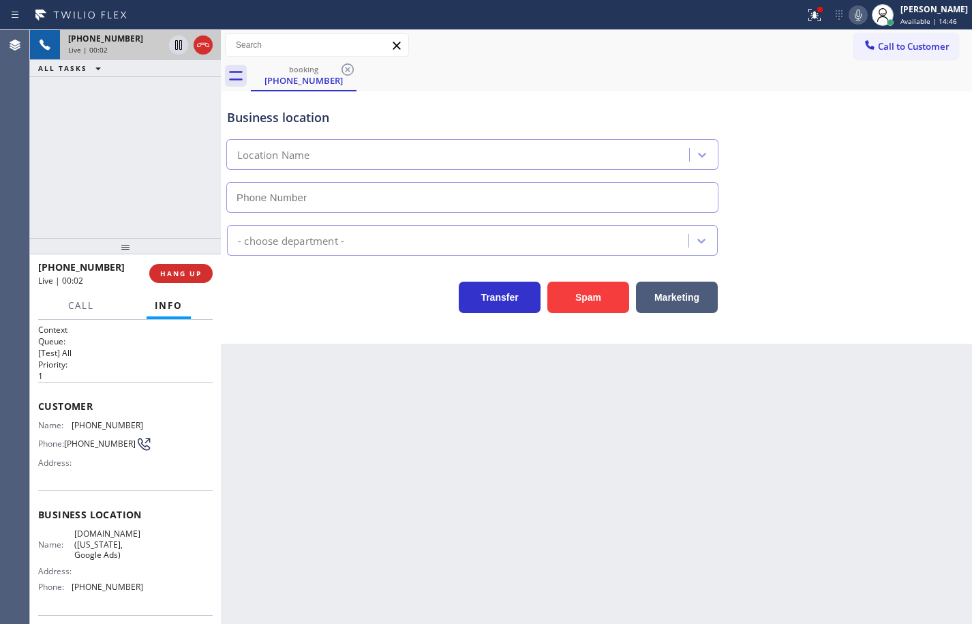
scroll to position [103, 0]
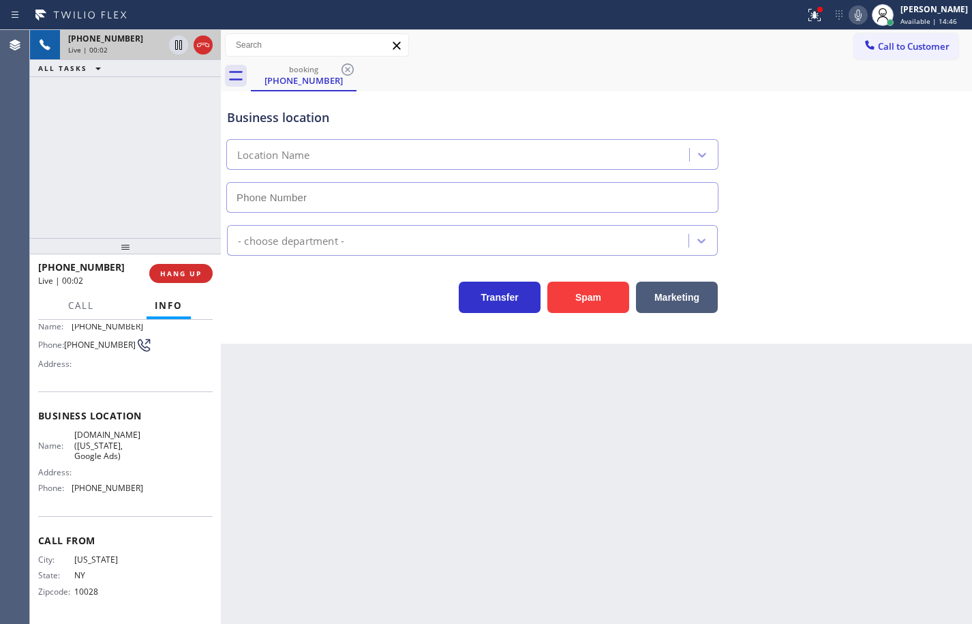
type input "(315) 973-1147"
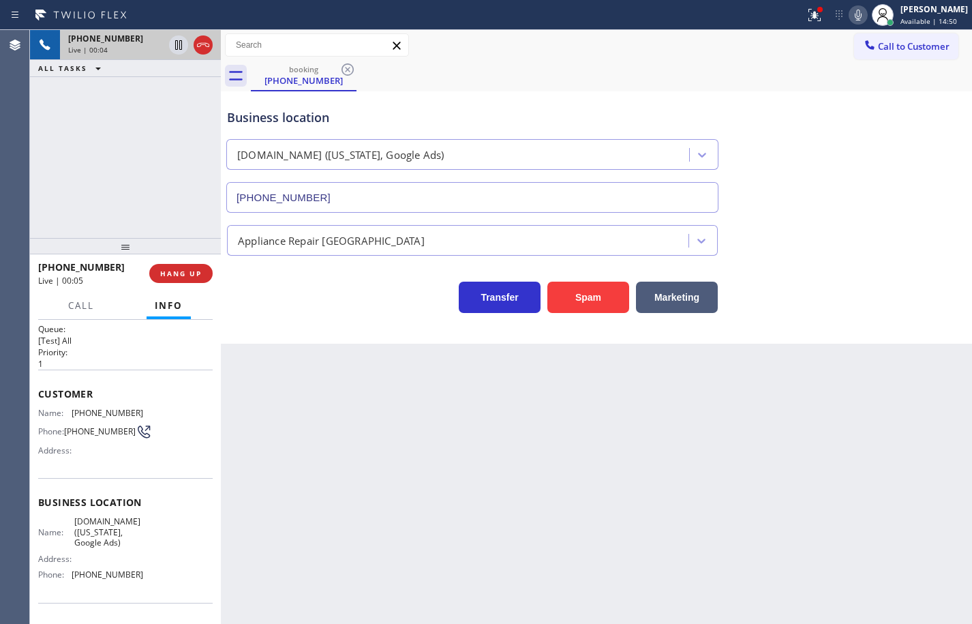
scroll to position [0, 0]
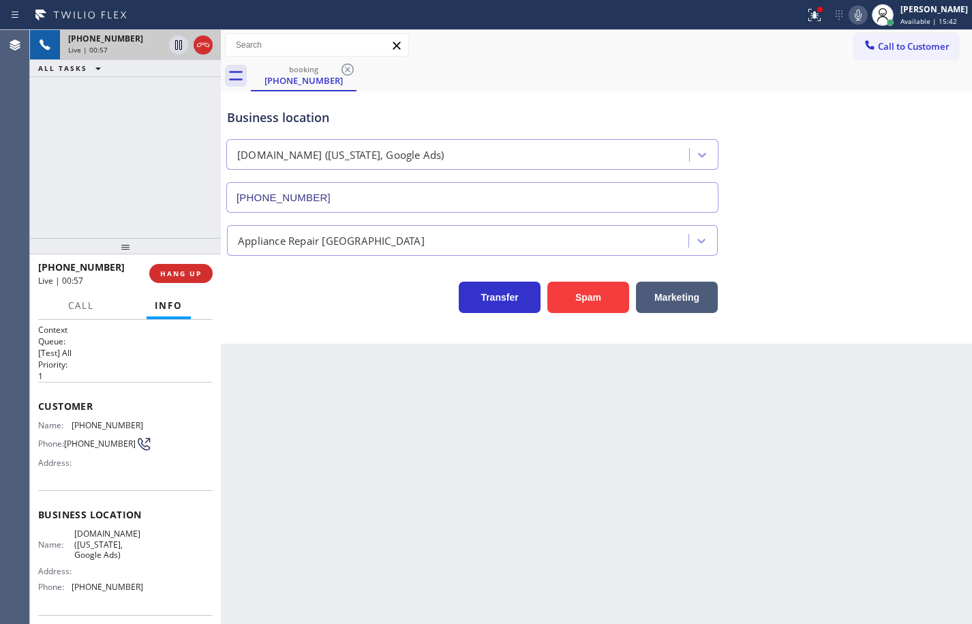
click at [116, 536] on span "SubzeroCare.online (New York, Google Ads)" at bounding box center [108, 543] width 68 height 31
copy span "SubzeroCare.online (New York, Google Ads)"
click at [107, 597] on div "Name: SubzeroCare.online (New York, Google Ads) Address: Phone: (315) 973-1147" at bounding box center [90, 562] width 105 height 69
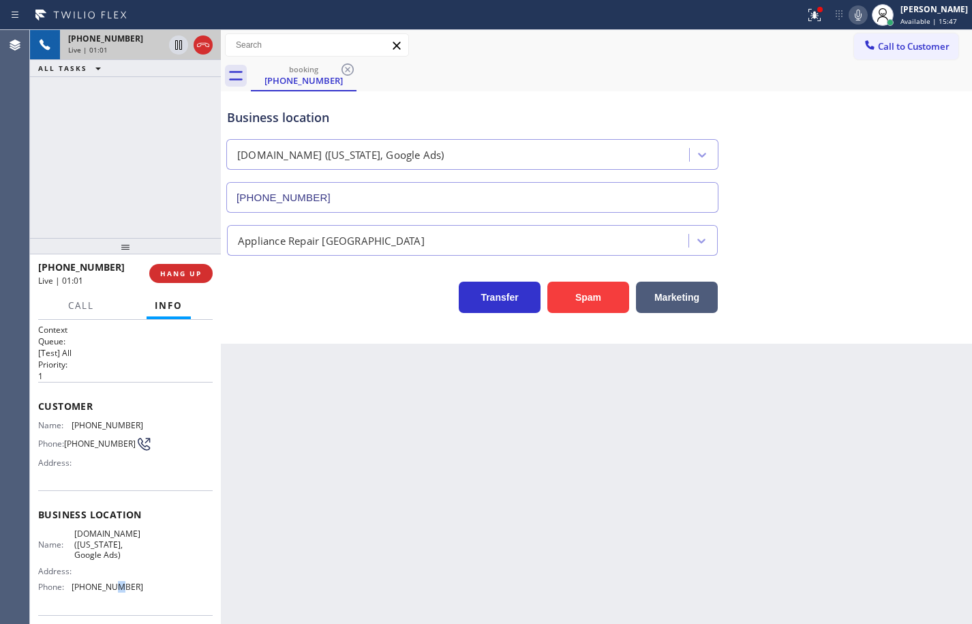
click at [107, 597] on div "Name: SubzeroCare.online (New York, Google Ads) Address: Phone: (315) 973-1147" at bounding box center [90, 562] width 105 height 69
click at [109, 597] on div "Name: SubzeroCare.online (New York, Google Ads) Address: Phone: (315) 973-1147" at bounding box center [90, 562] width 105 height 69
click at [110, 417] on div "Customer Name: (646) 853-5945 Phone: (646) 853-5945 Address:" at bounding box center [125, 436] width 174 height 109
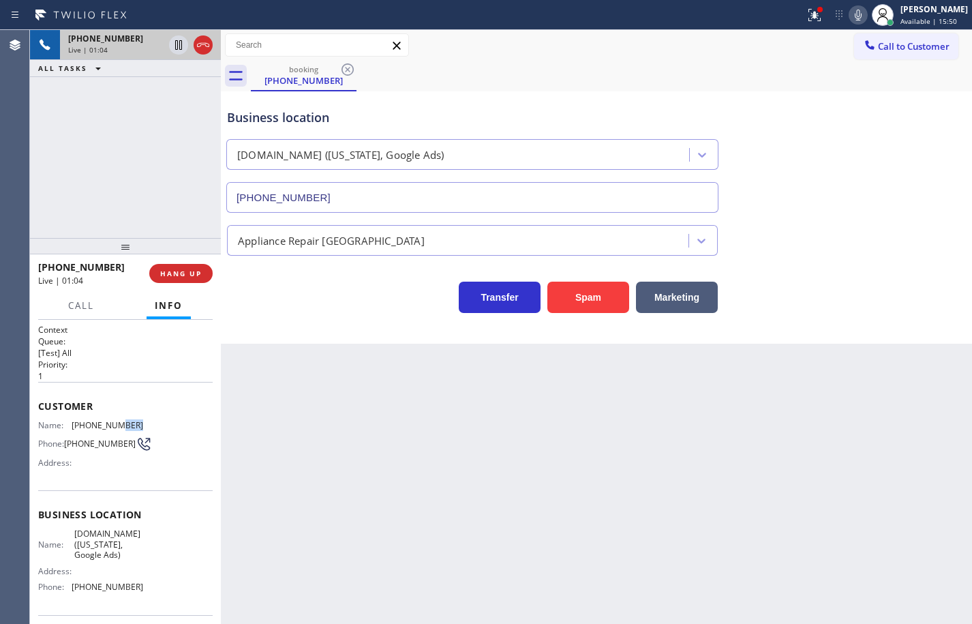
click at [110, 417] on div "Customer Name: (646) 853-5945 Phone: (646) 853-5945 Address:" at bounding box center [125, 436] width 174 height 109
click at [851, 17] on icon at bounding box center [858, 15] width 16 height 16
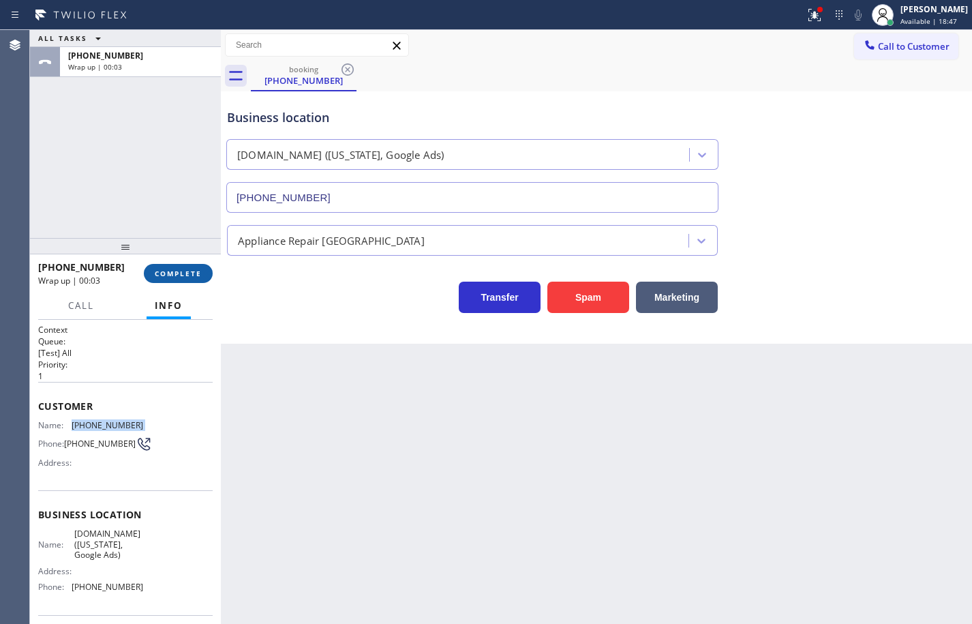
click at [196, 279] on button "COMPLETE" at bounding box center [178, 273] width 69 height 19
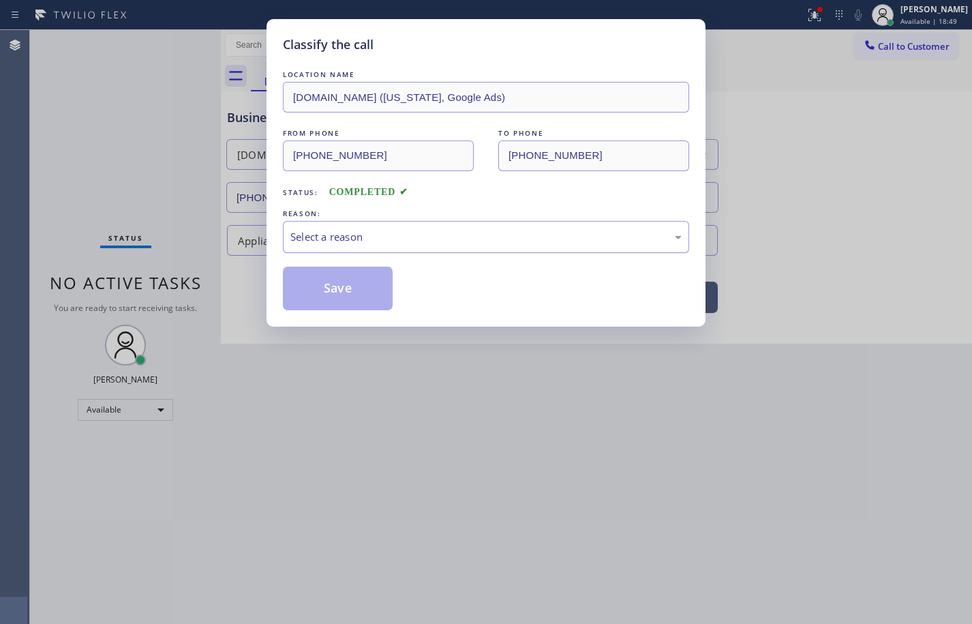
click at [336, 244] on div "Select a reason" at bounding box center [485, 237] width 391 height 16
click at [343, 290] on button "Save" at bounding box center [338, 288] width 110 height 44
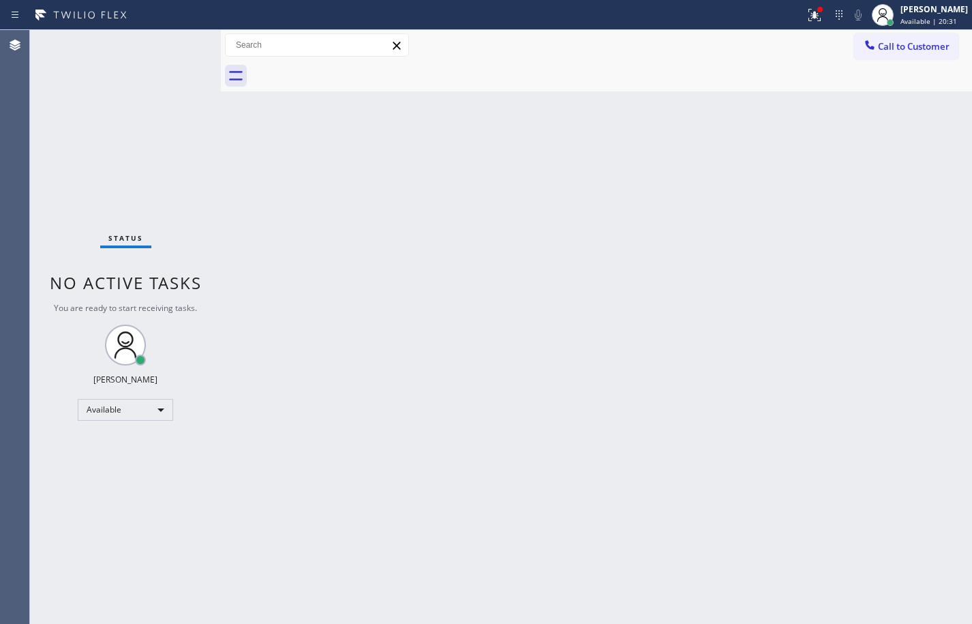
click at [697, 237] on div "Back to Dashboard Change Sender ID Customers Technicians Select a contact Outbo…" at bounding box center [596, 327] width 751 height 594
